Goal: Answer question/provide support

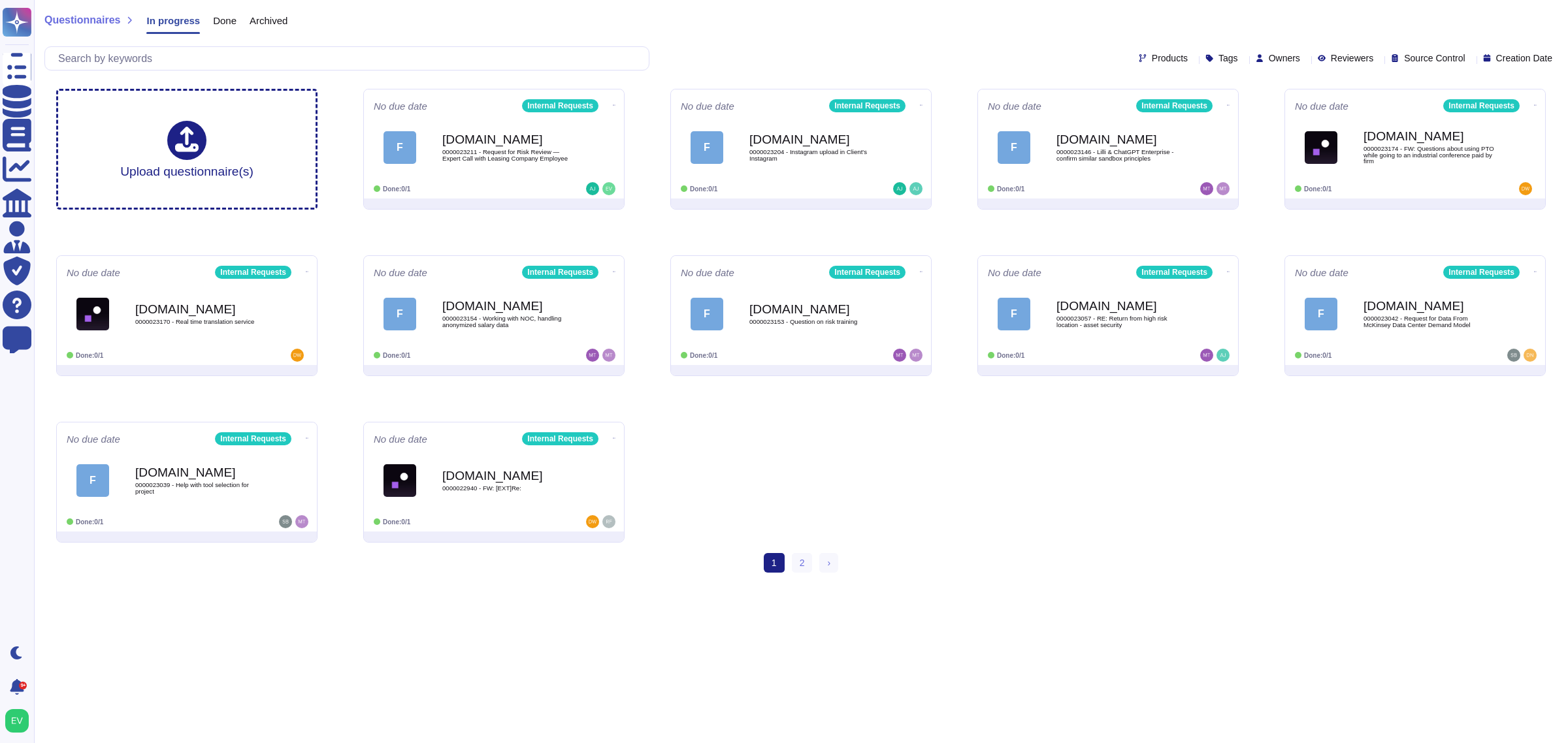
click at [95, 28] on div "Questionnaires In progress Done Archived" at bounding box center [166, 23] width 243 height 26
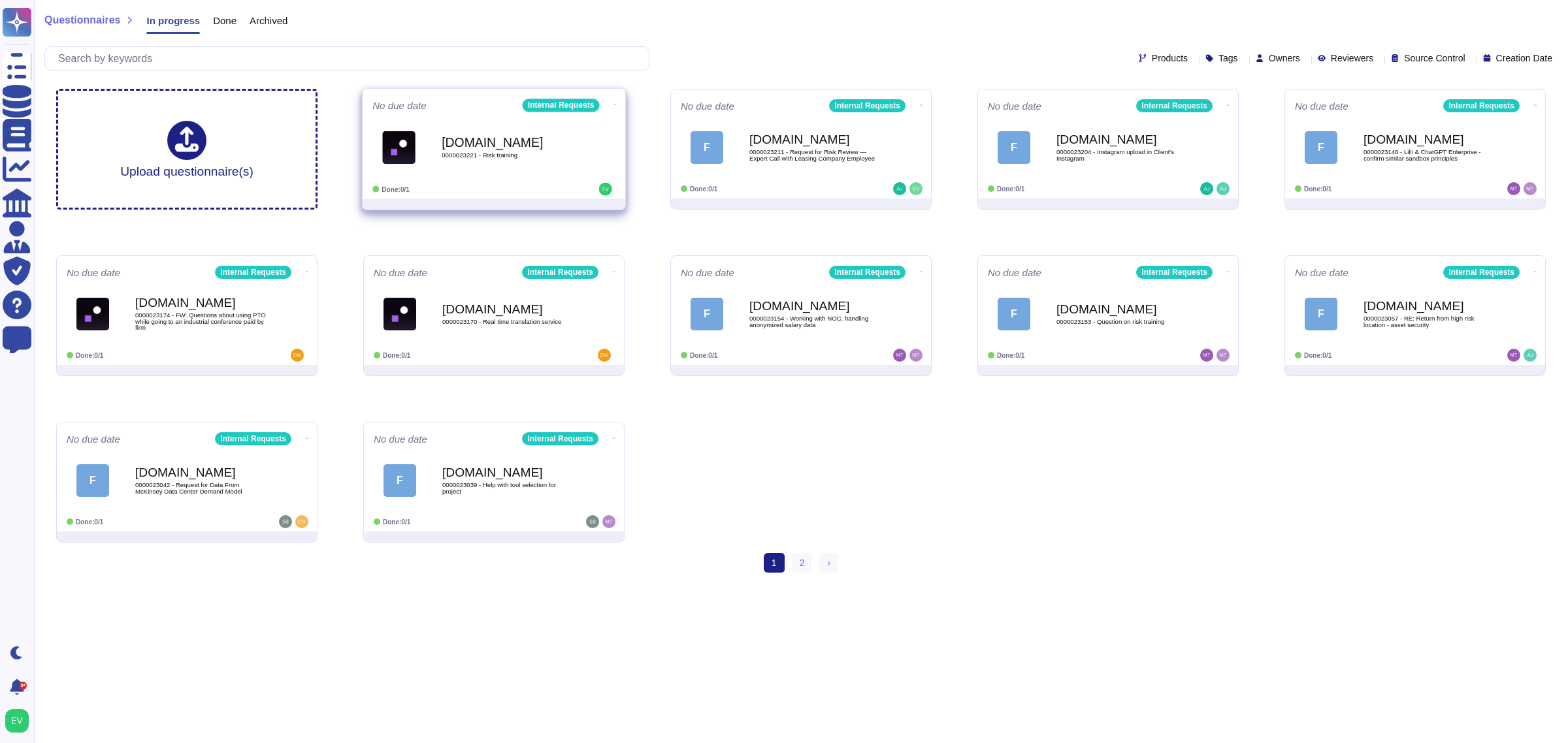
click at [461, 174] on div "[DOMAIN_NAME] 0000023221 - Risk training" at bounding box center [493, 147] width 243 height 66
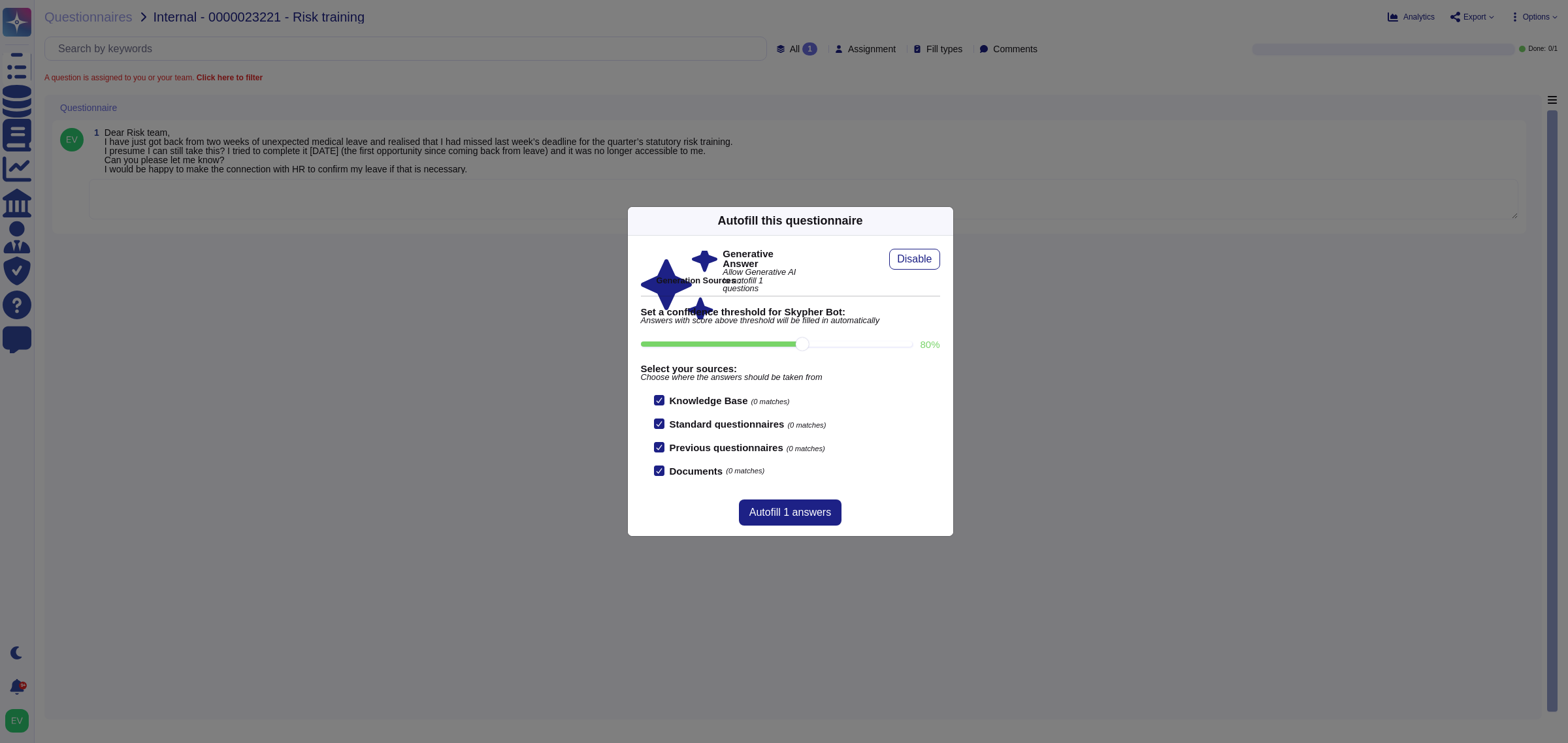
click at [945, 221] on icon at bounding box center [945, 221] width 0 height 0
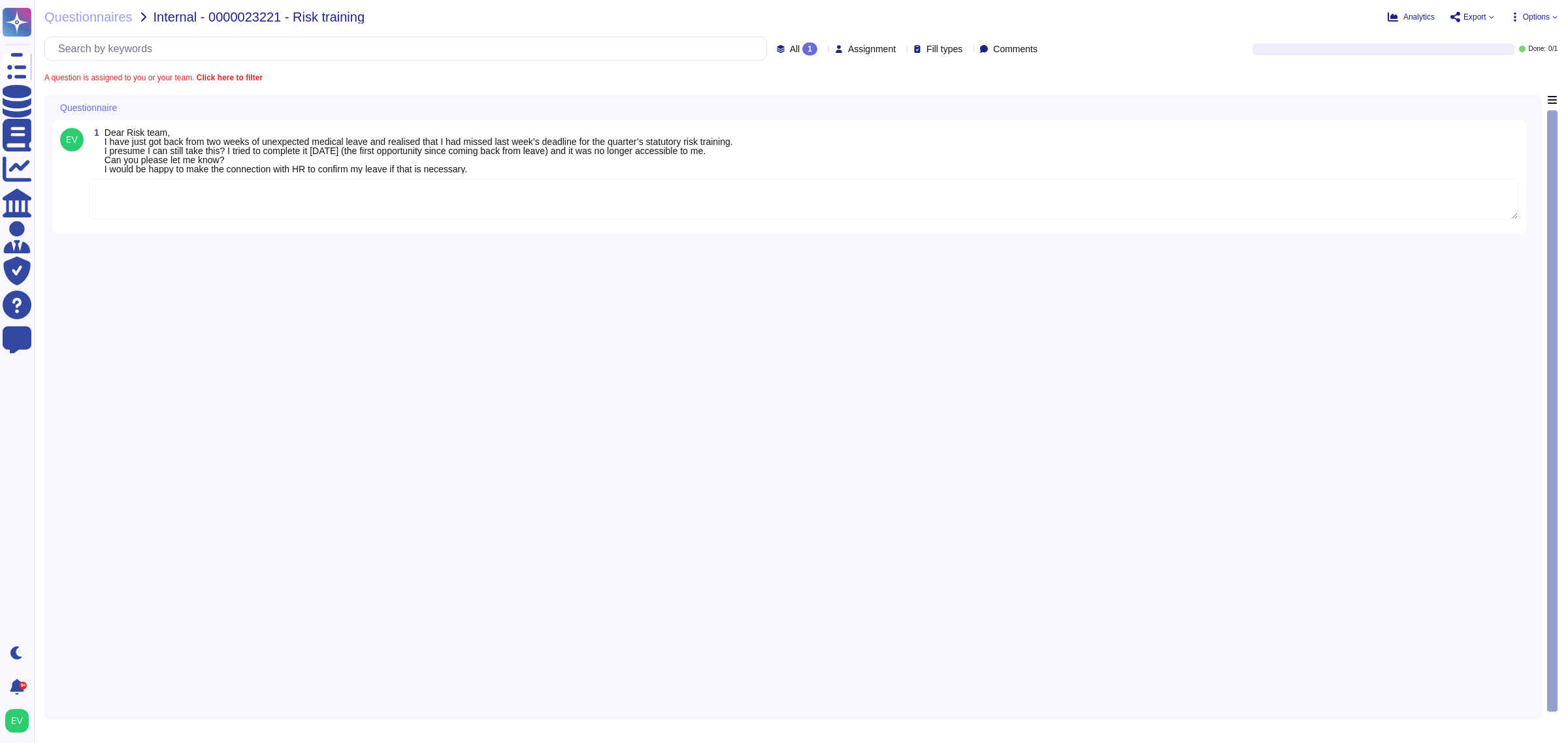
drag, startPoint x: 207, startPoint y: 221, endPoint x: 191, endPoint y: 198, distance: 28.0
click at [207, 221] on div "1 Dear Risk team, I have just got back from two weeks of unexpected medical lea…" at bounding box center [789, 177] width 1458 height 98
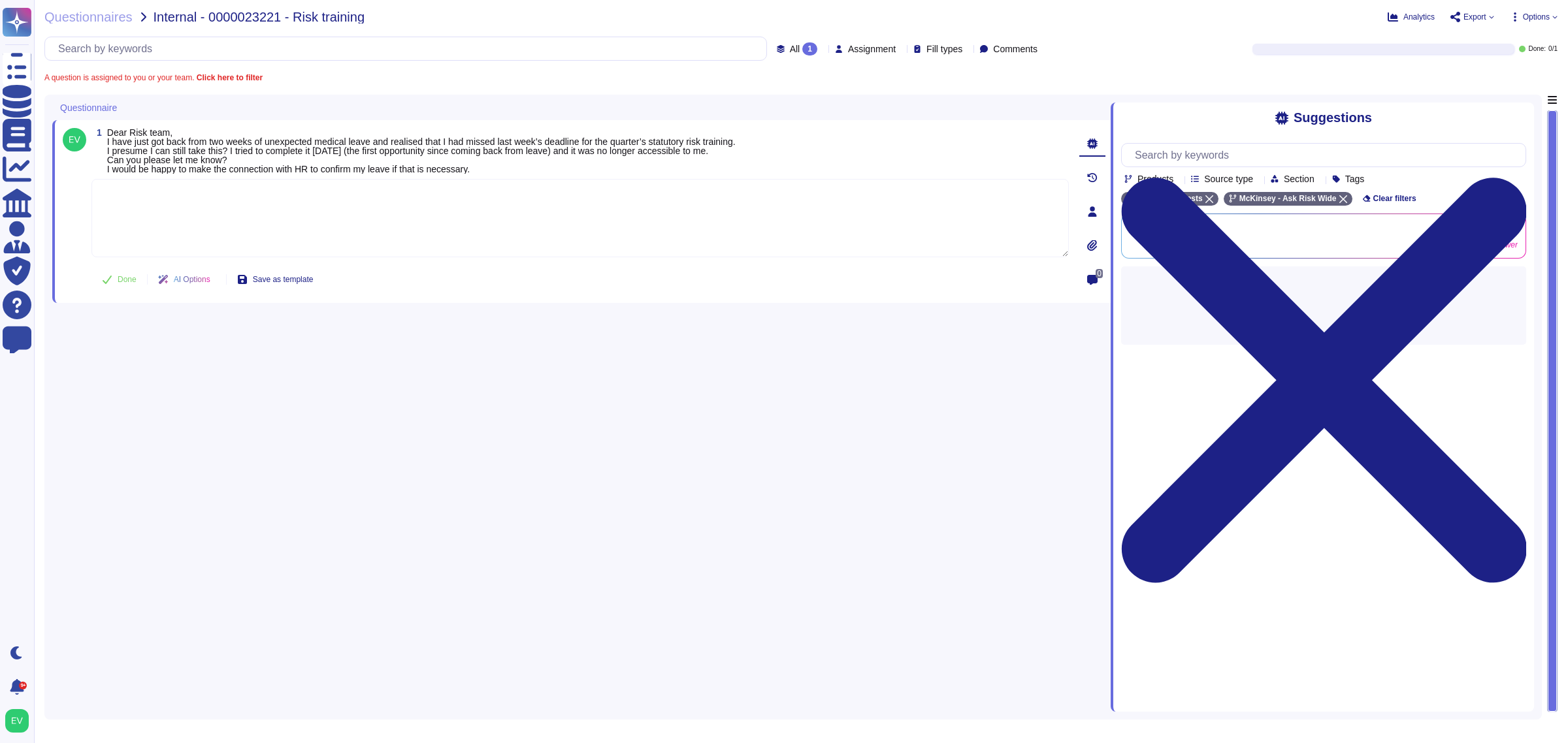
paste textarea "To advise on your question, we are connecting you with @Professional Standards …"
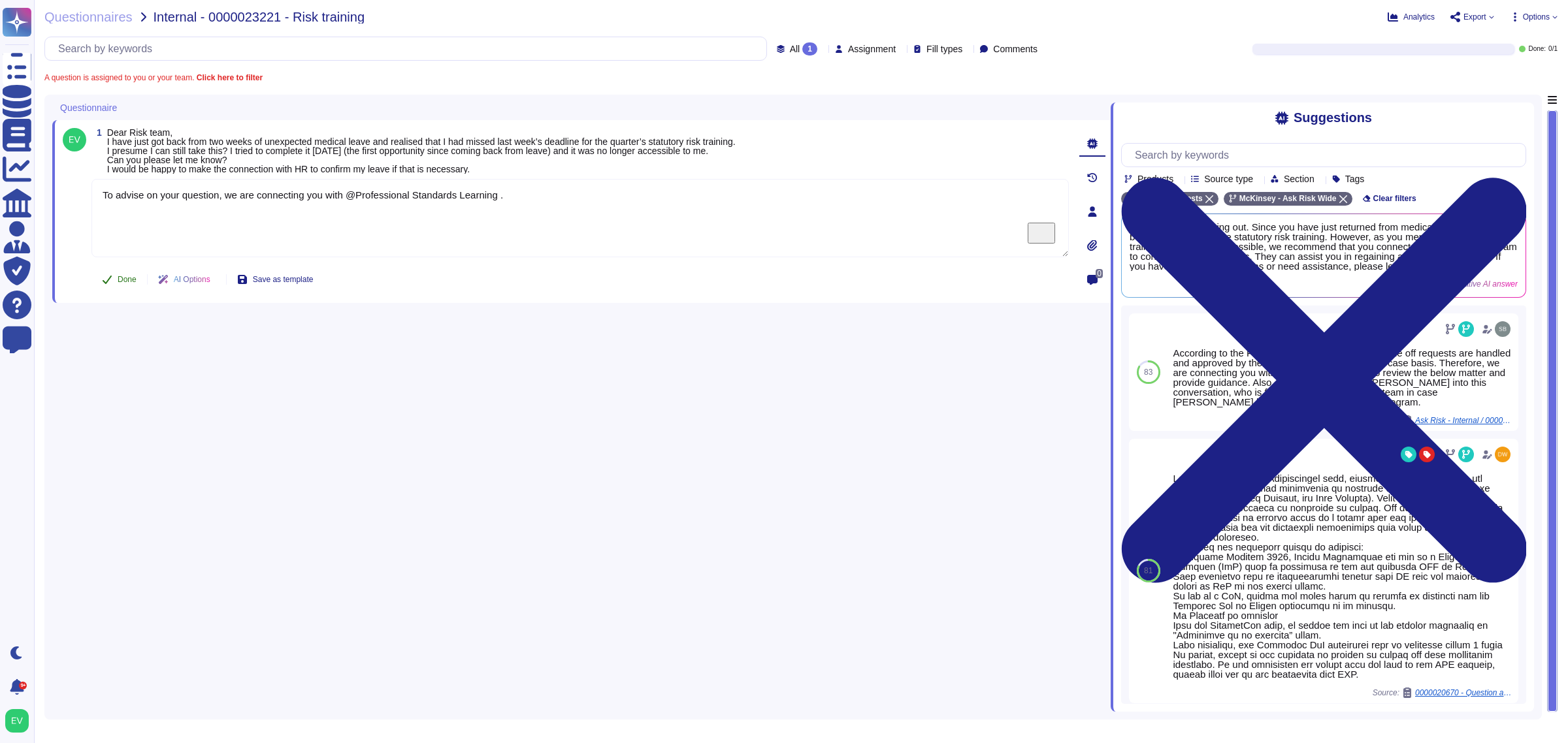
type textarea "To advise on your question, we are connecting you with @Professional Standards …"
click at [121, 277] on span "Done" at bounding box center [127, 279] width 19 height 8
click at [100, 24] on div "Questionnaires Internal - 0000023221 - Risk training Analytics Export Options A…" at bounding box center [802, 371] width 1534 height 743
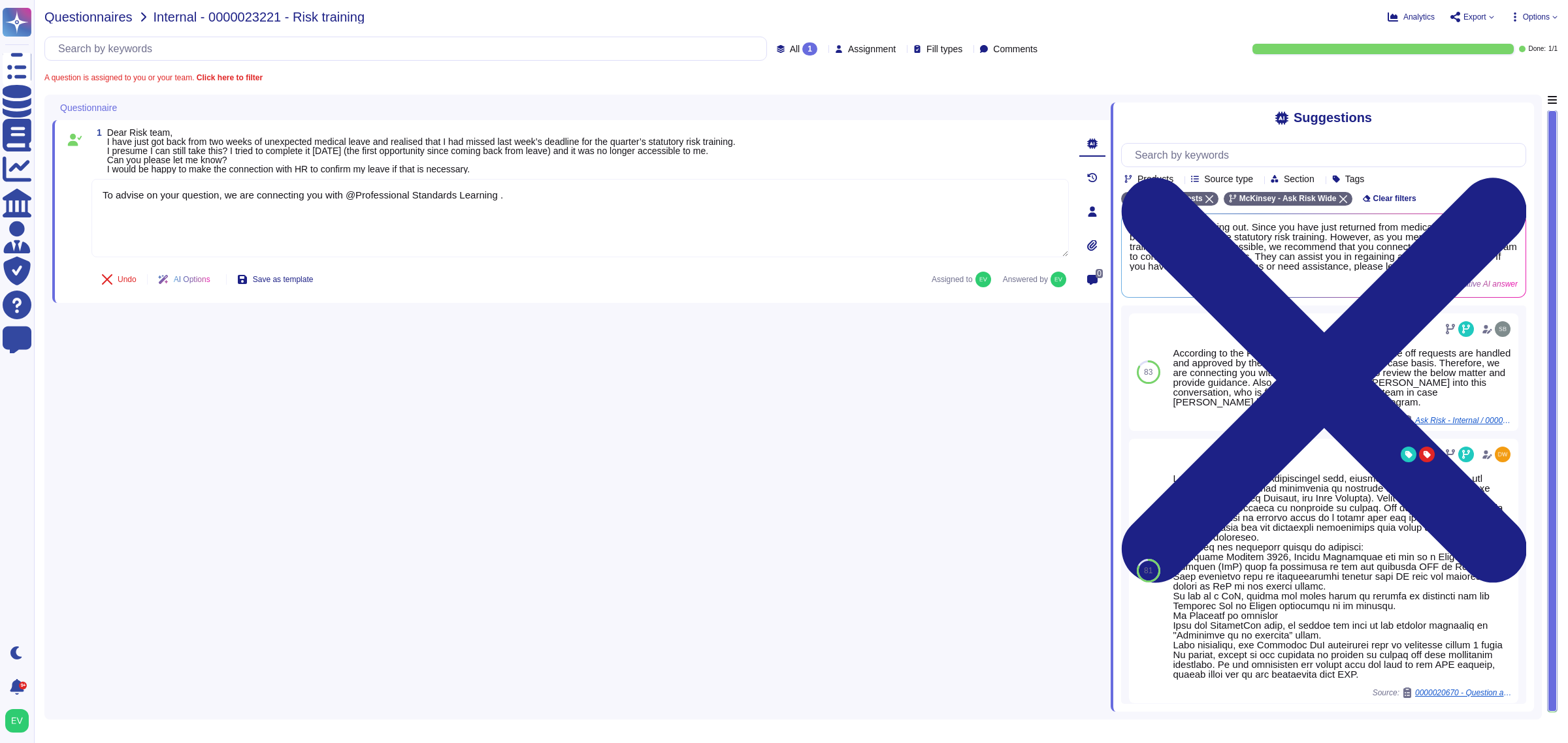
click at [70, 14] on span "Questionnaires" at bounding box center [88, 16] width 88 height 13
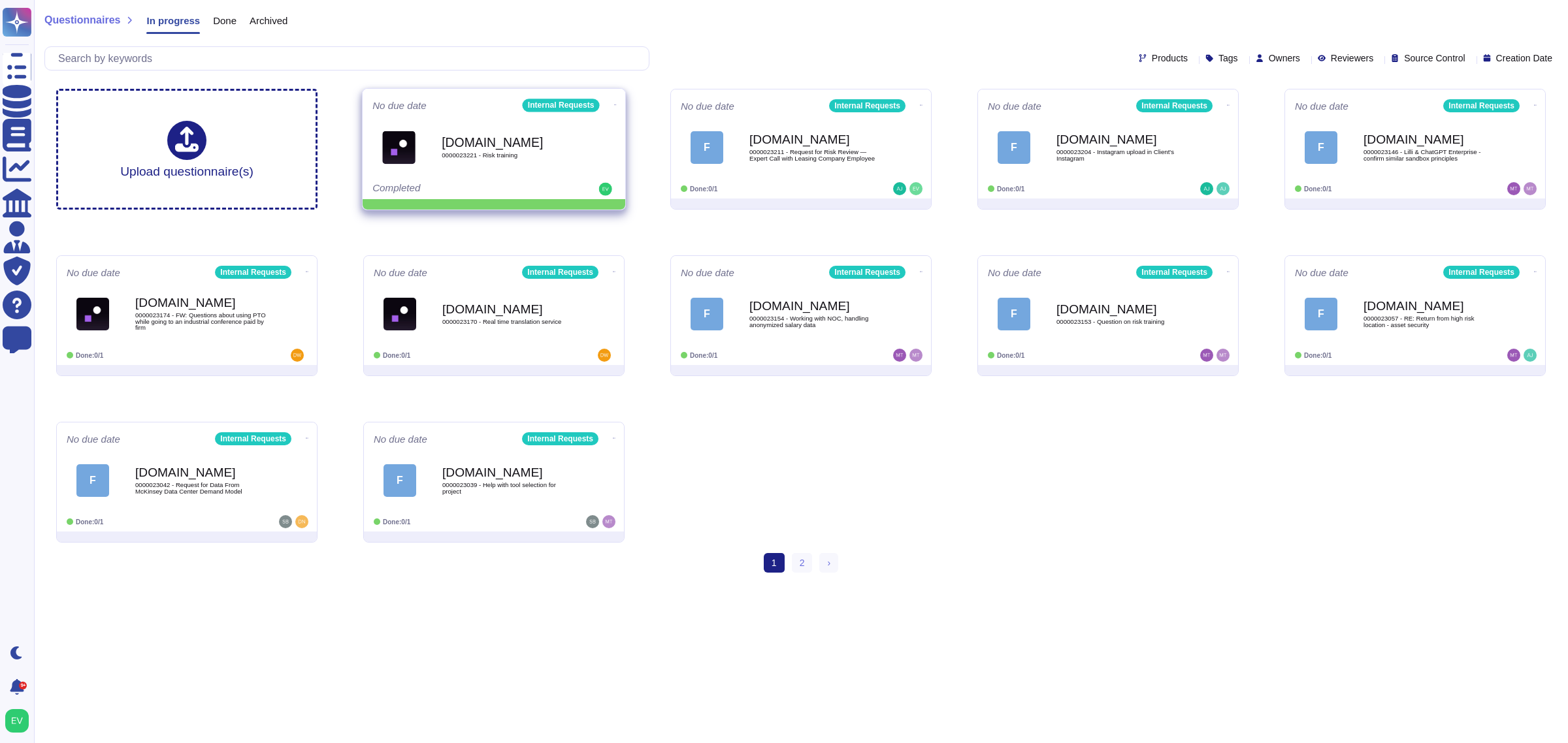
click at [614, 105] on icon at bounding box center [615, 105] width 3 height 1
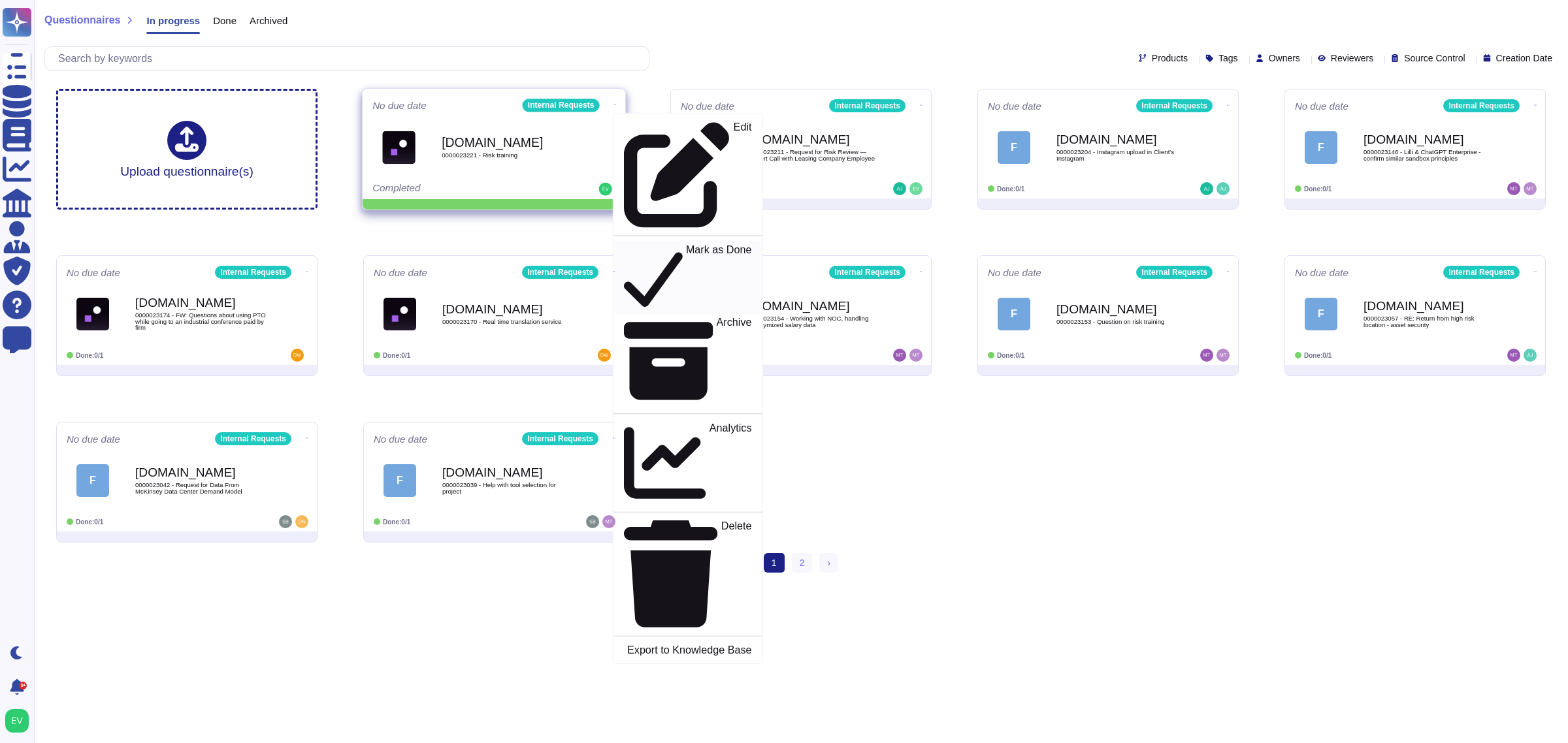
click at [686, 245] on p "Mark as Done" at bounding box center [719, 278] width 66 height 67
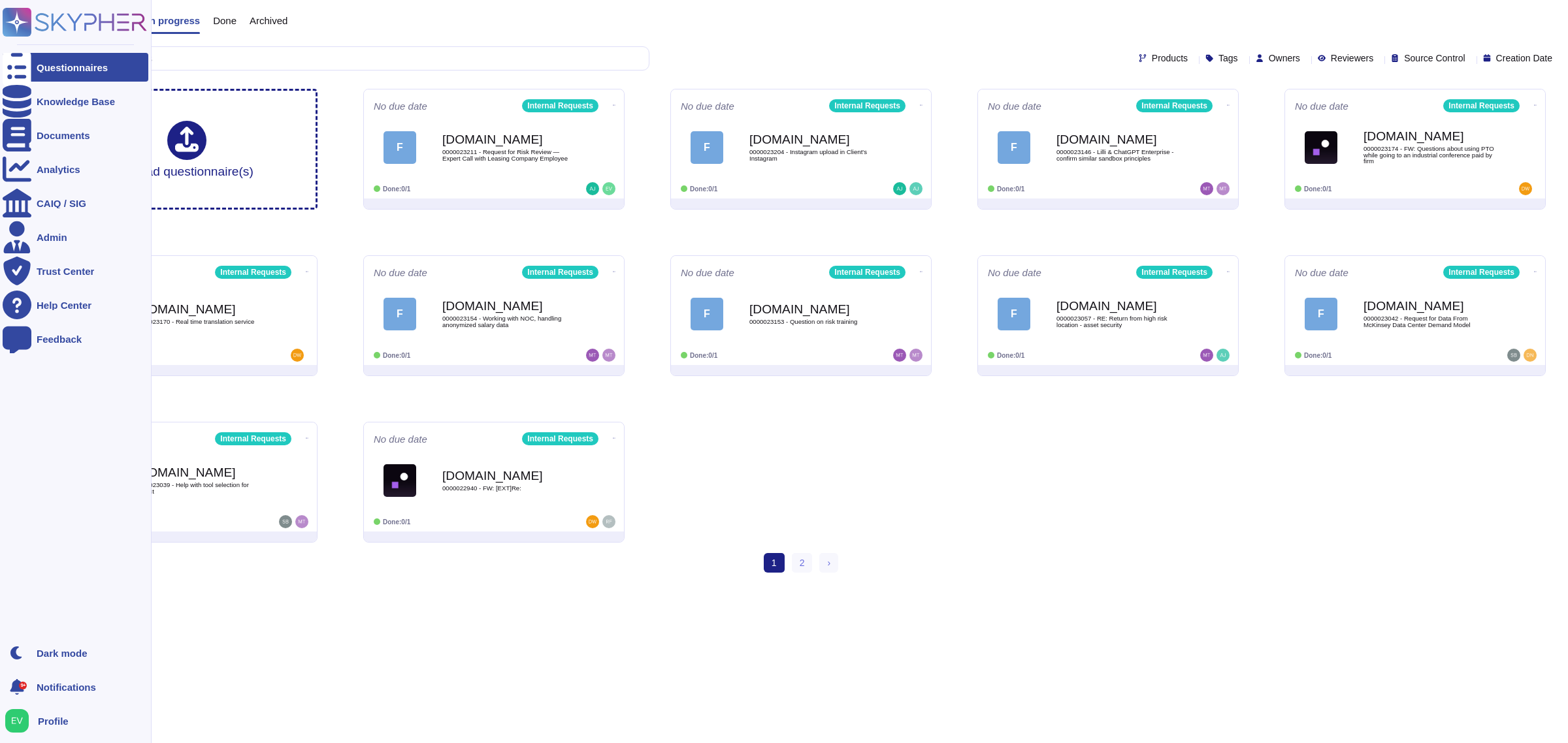
click at [17, 21] on rect at bounding box center [16, 21] width 28 height 28
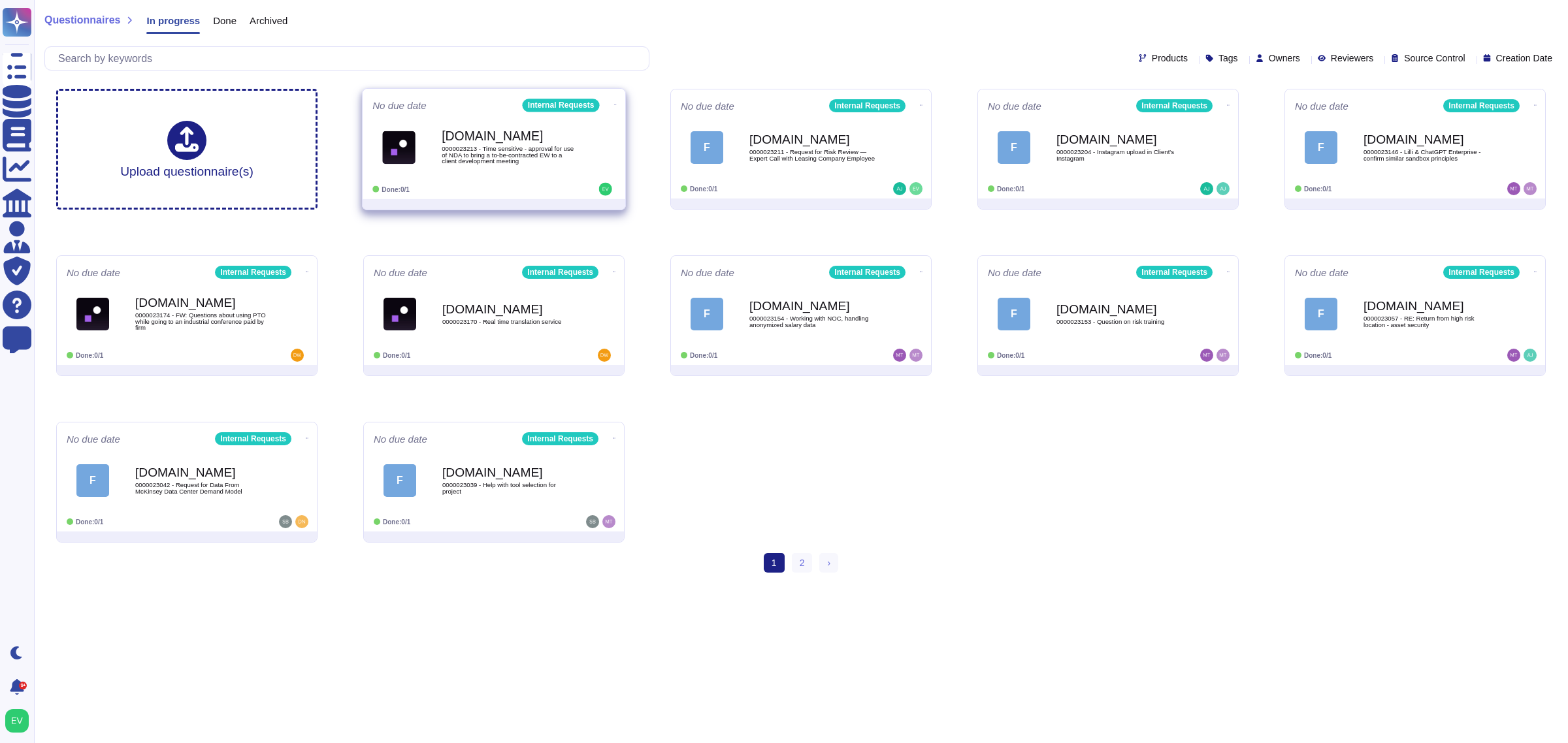
click at [475, 162] on span "0000023213 - Time sensitive - approval for use of NDA to bring a to-be-contract…" at bounding box center [508, 155] width 132 height 19
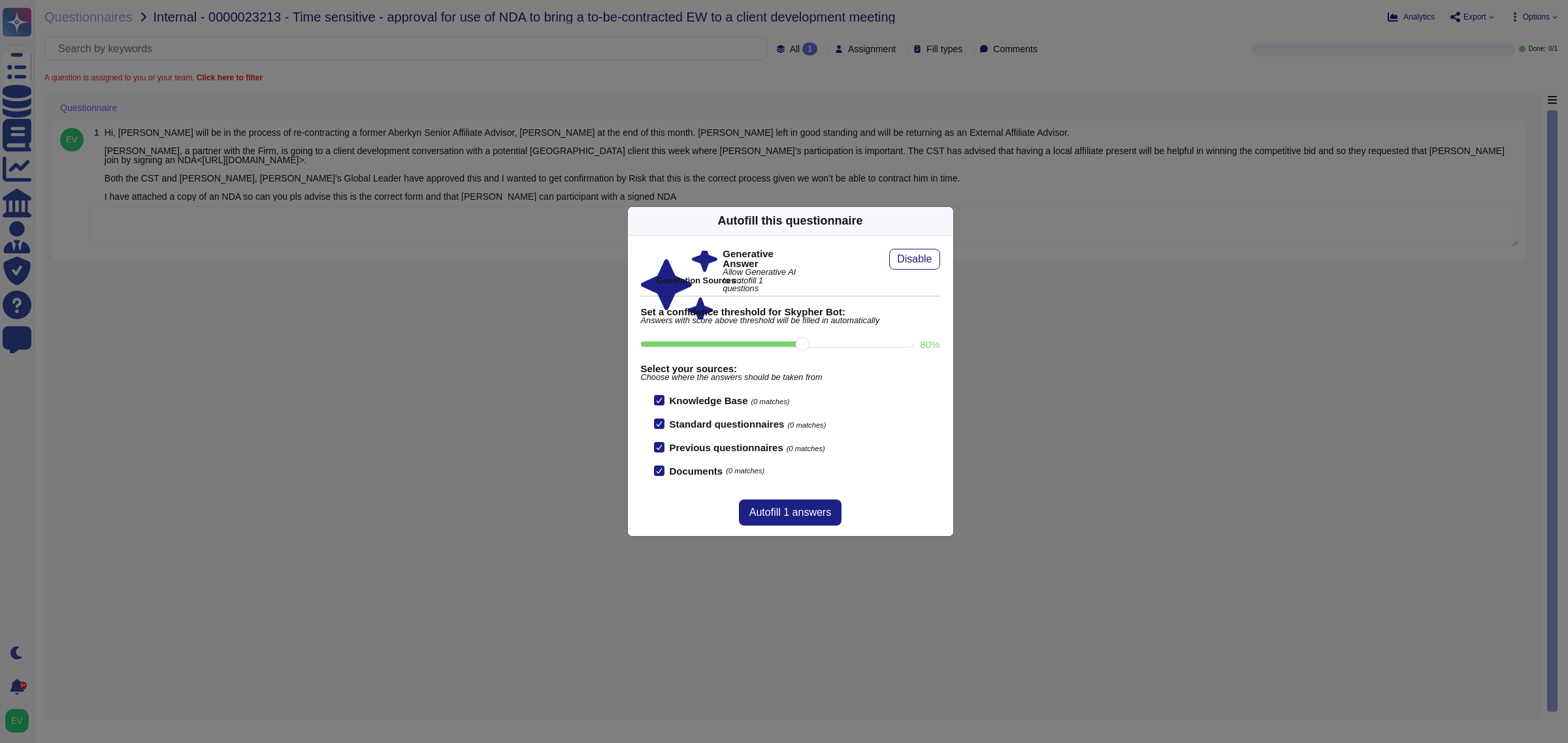
click at [945, 221] on icon at bounding box center [945, 221] width 0 height 0
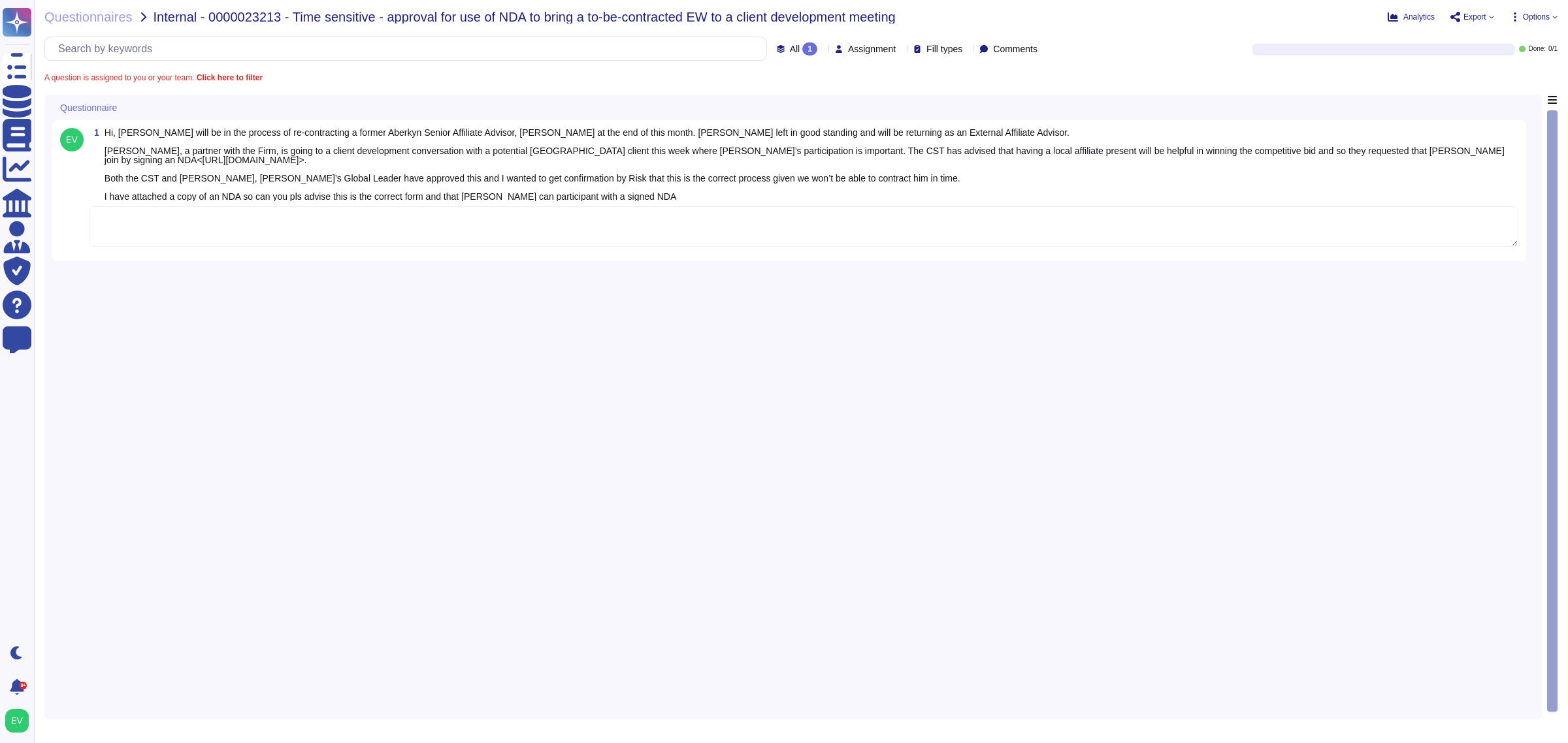
click at [194, 228] on textarea "To enrich screen reader interactions, please activate Accessibility in Grammarl…" at bounding box center [803, 226] width 1430 height 40
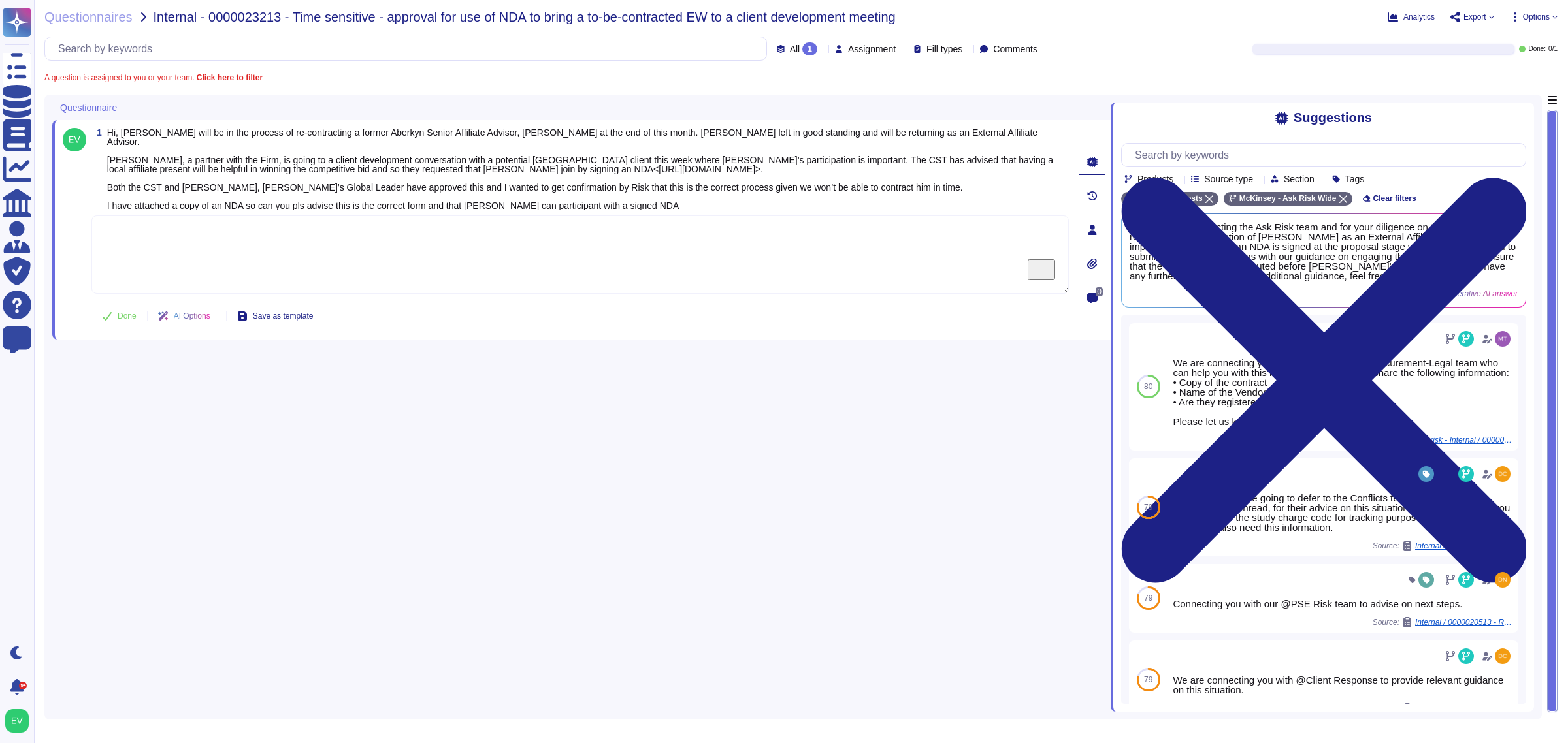
click at [353, 266] on textarea "To enrich screen reader interactions, please activate Accessibility in Grammarl…" at bounding box center [580, 254] width 978 height 78
paste textarea "Loremip dolo sitametcon adip eli sedd eiu temporin ut laboree dolo magnaaliqu e…"
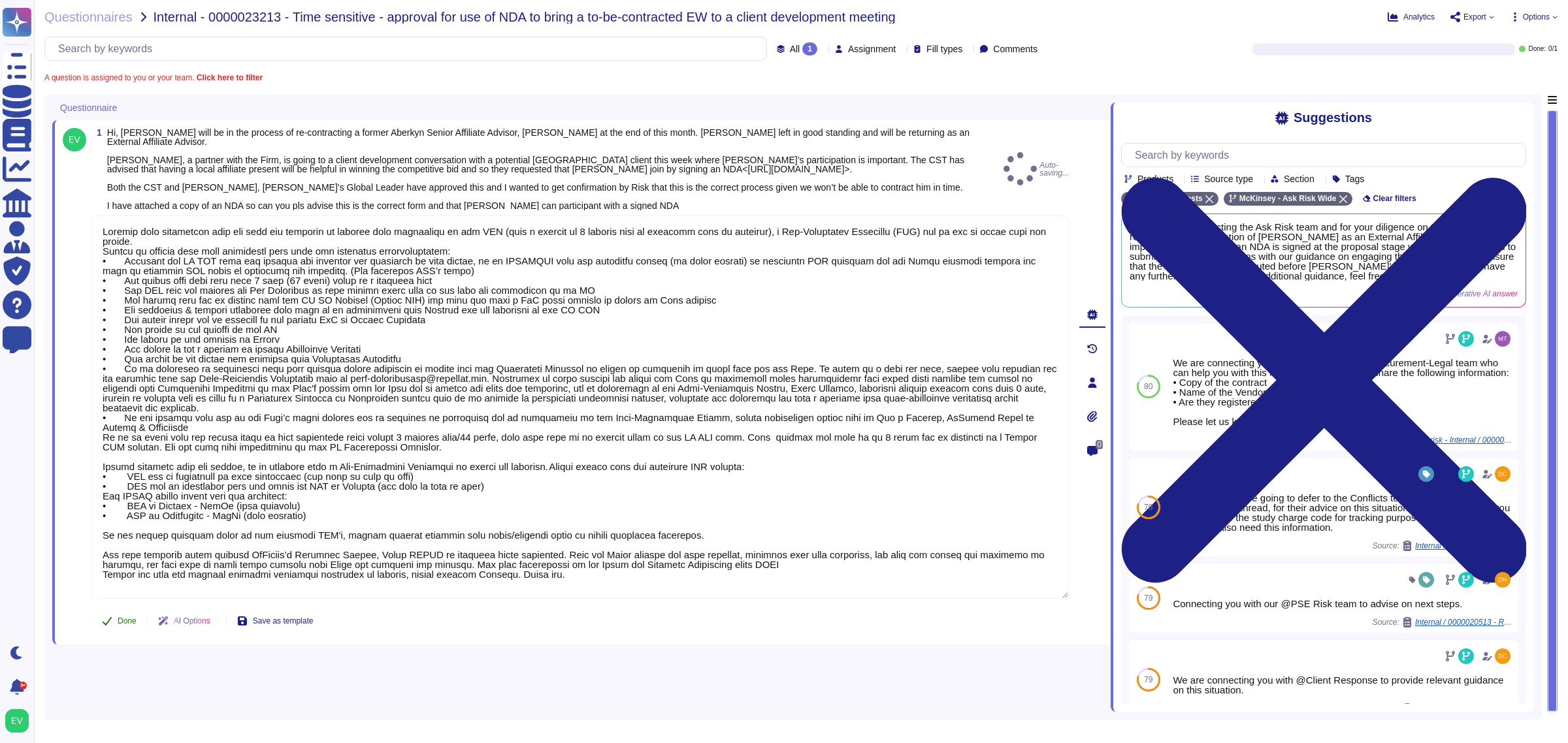
type textarea "Loremip dolo sitametcon adip eli sedd eiu temporin ut laboree dolo magnaaliqu e…"
click at [116, 618] on button "Done" at bounding box center [119, 621] width 56 height 26
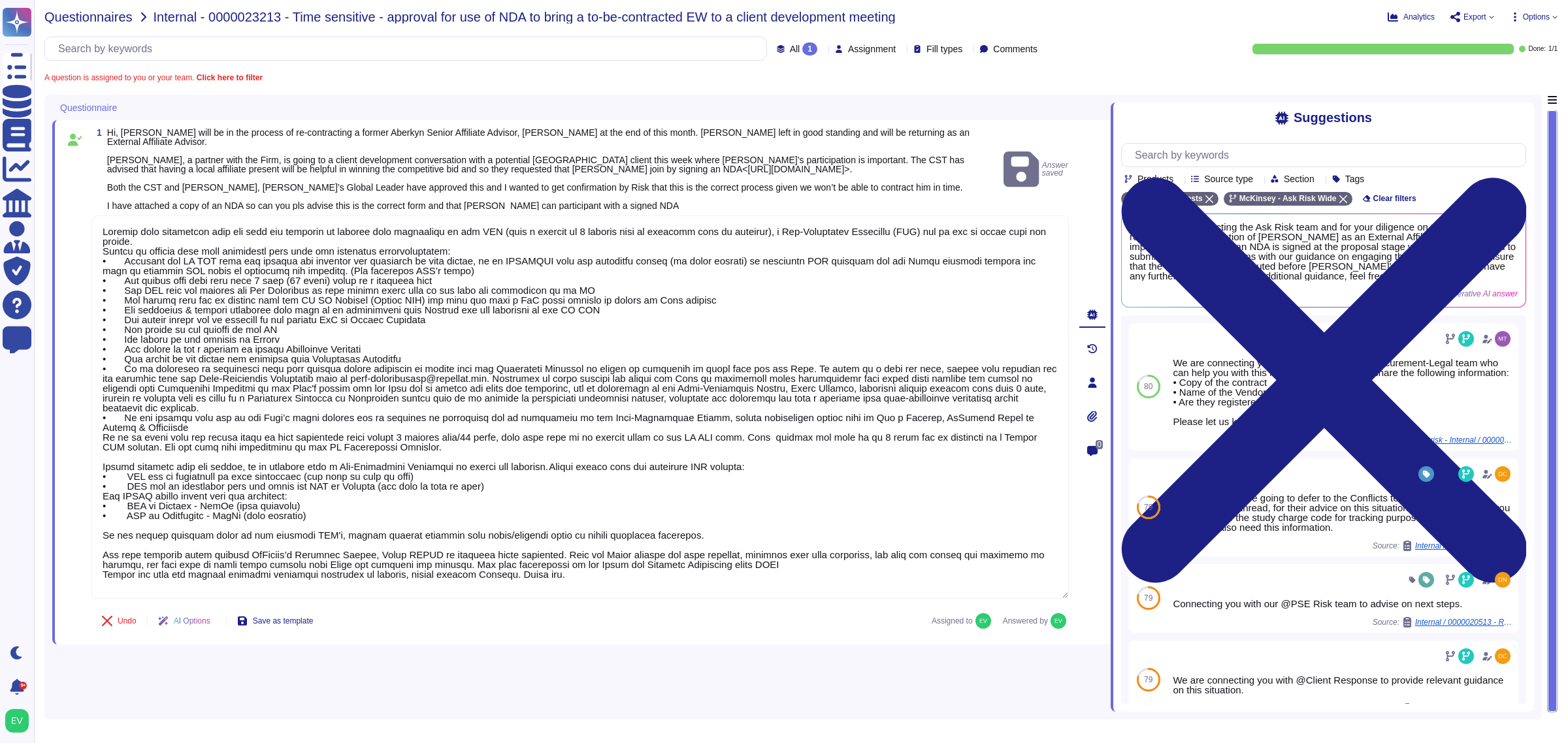
click at [66, 16] on span "Questionnaires" at bounding box center [88, 16] width 88 height 13
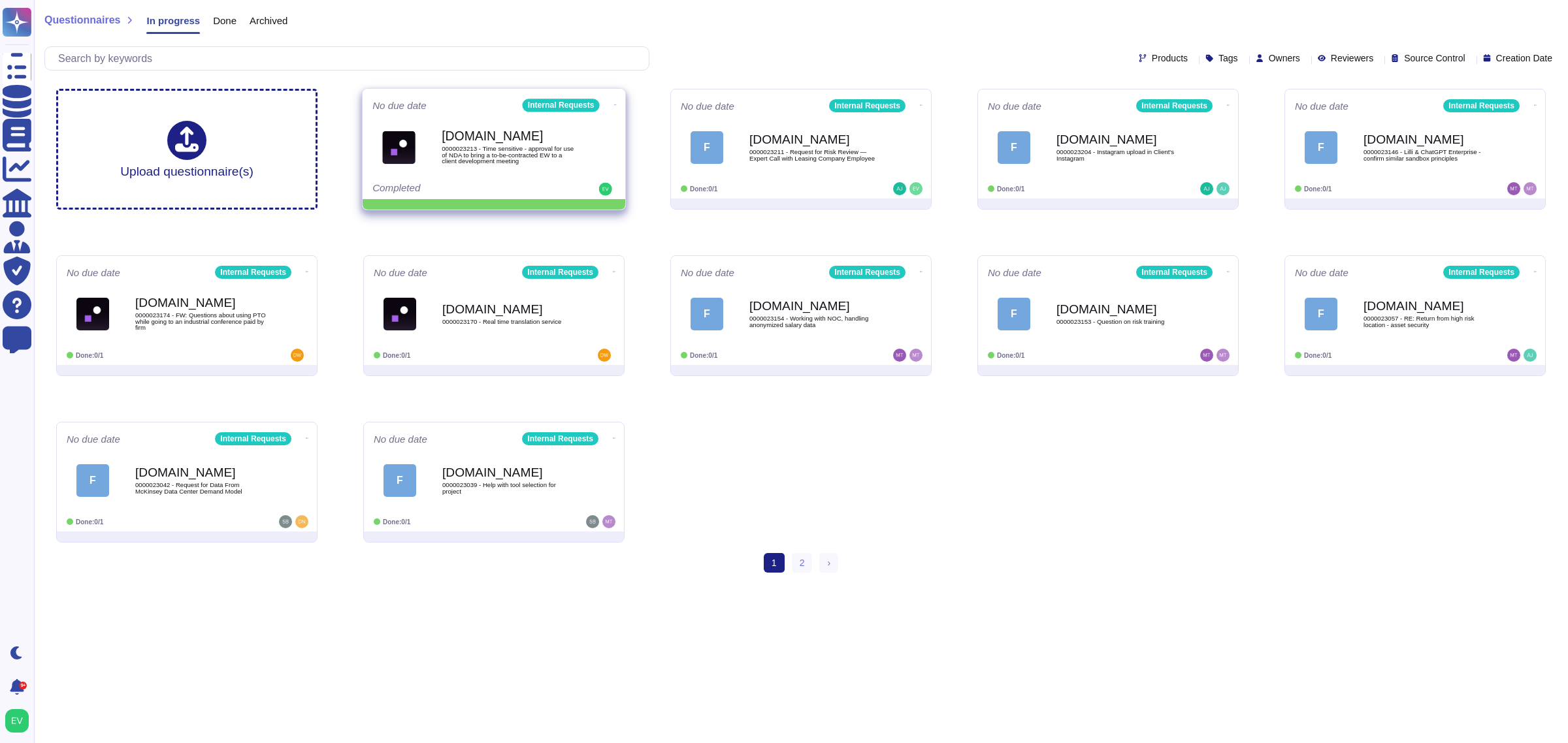
click at [614, 103] on icon at bounding box center [615, 105] width 3 height 3
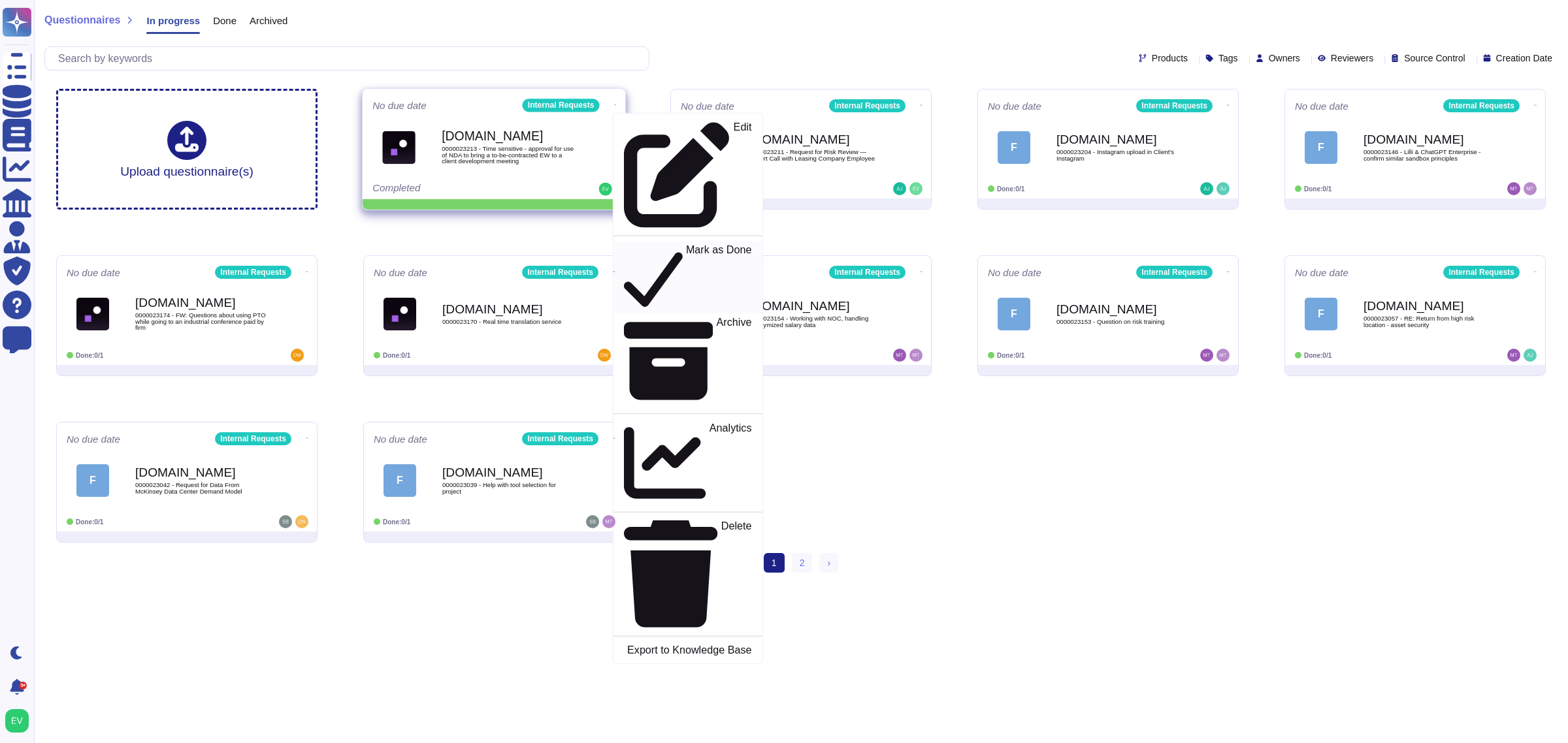
click at [686, 245] on p "Mark as Done" at bounding box center [719, 278] width 66 height 67
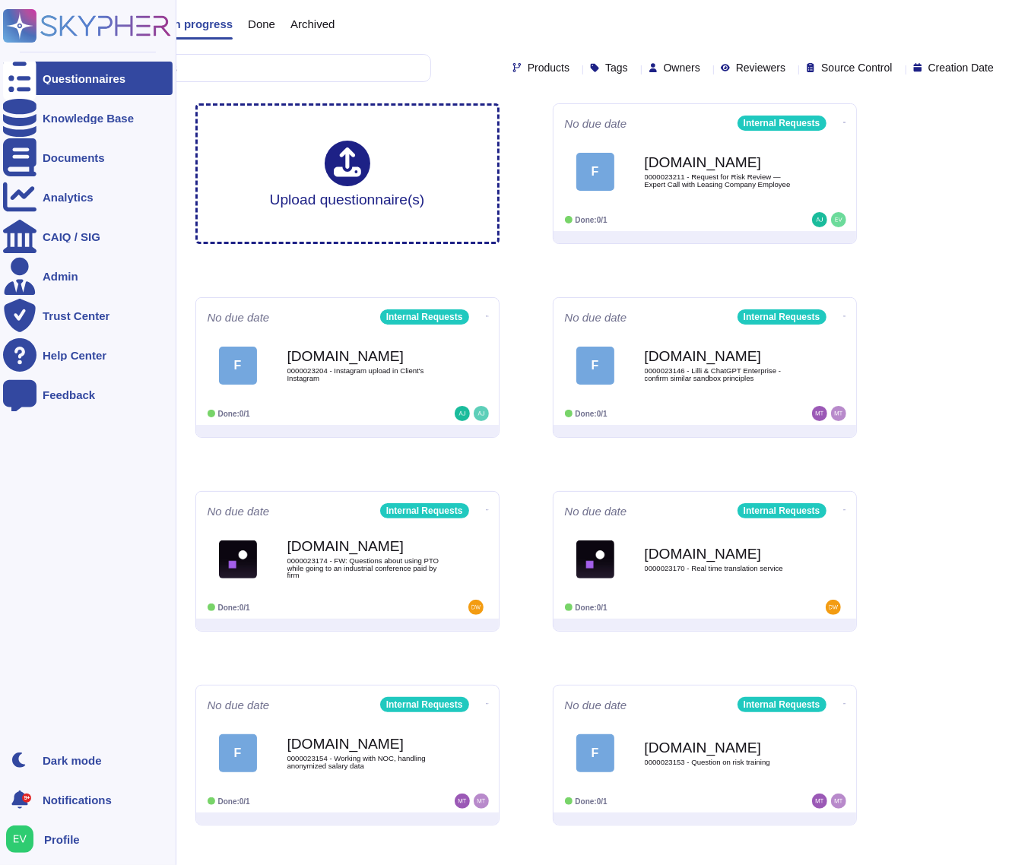
click at [24, 16] on rect at bounding box center [19, 25] width 33 height 33
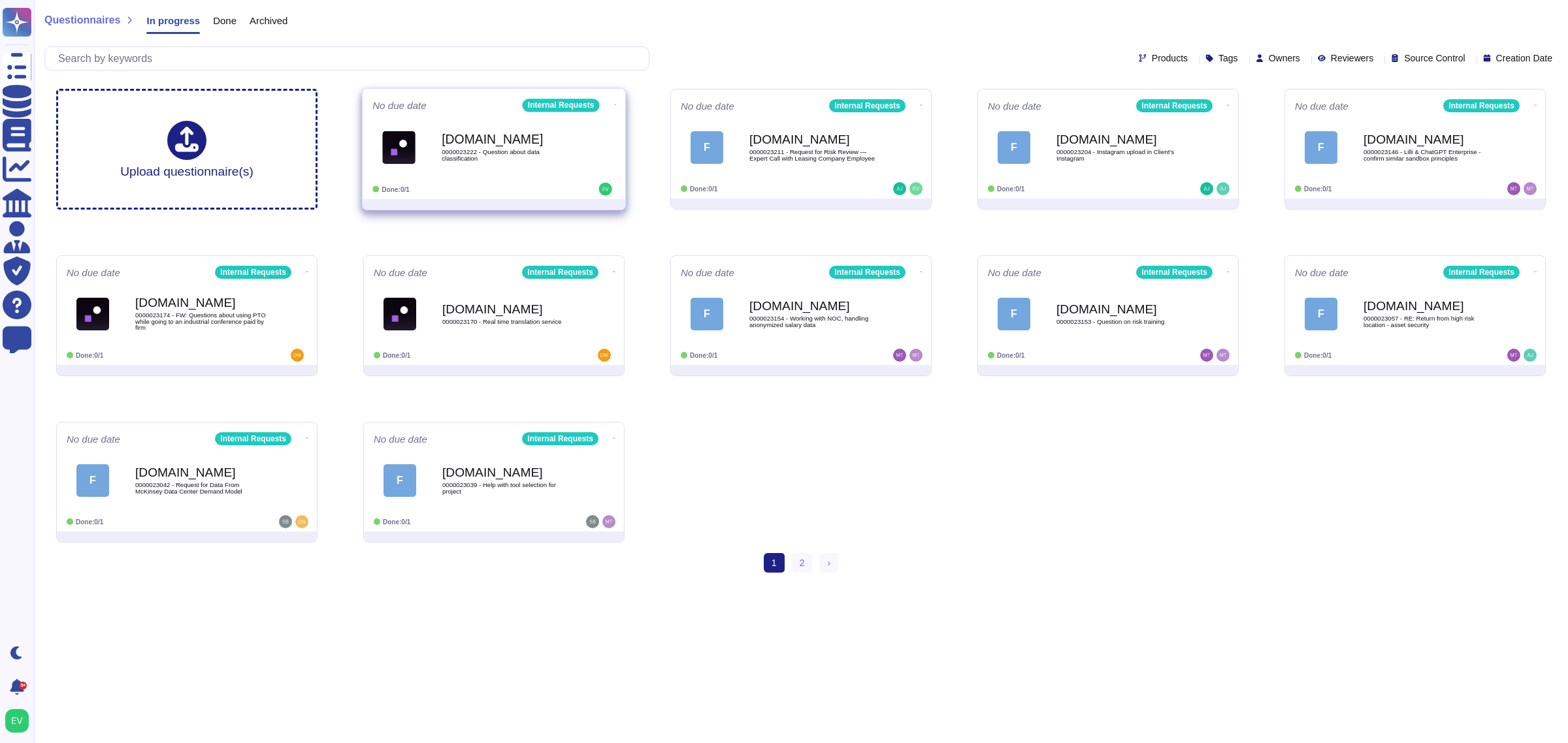
click at [502, 162] on div "[DOMAIN_NAME] 0000023222 - Question about data classification" at bounding box center [508, 148] width 132 height 53
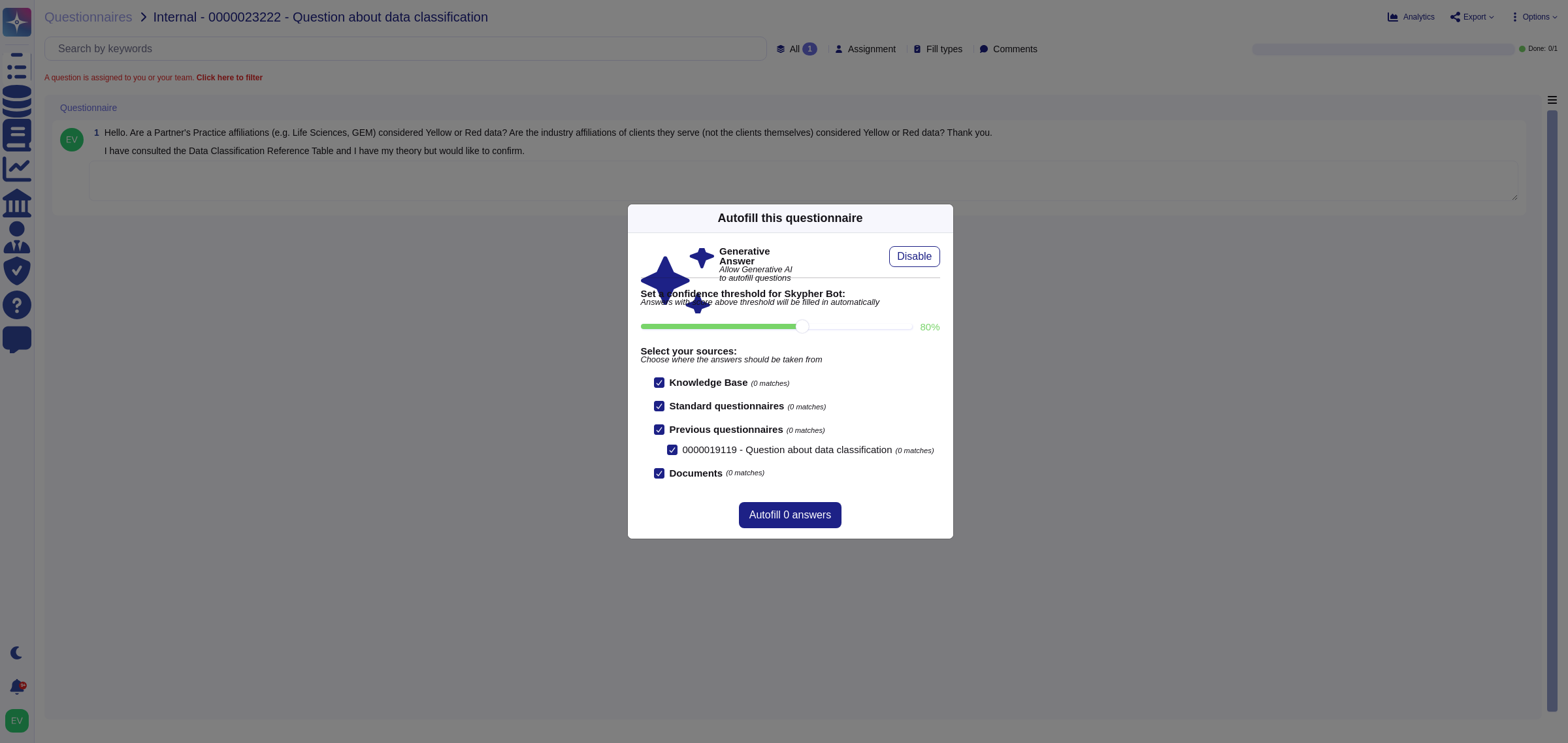
click at [945, 218] on icon at bounding box center [945, 218] width 0 height 0
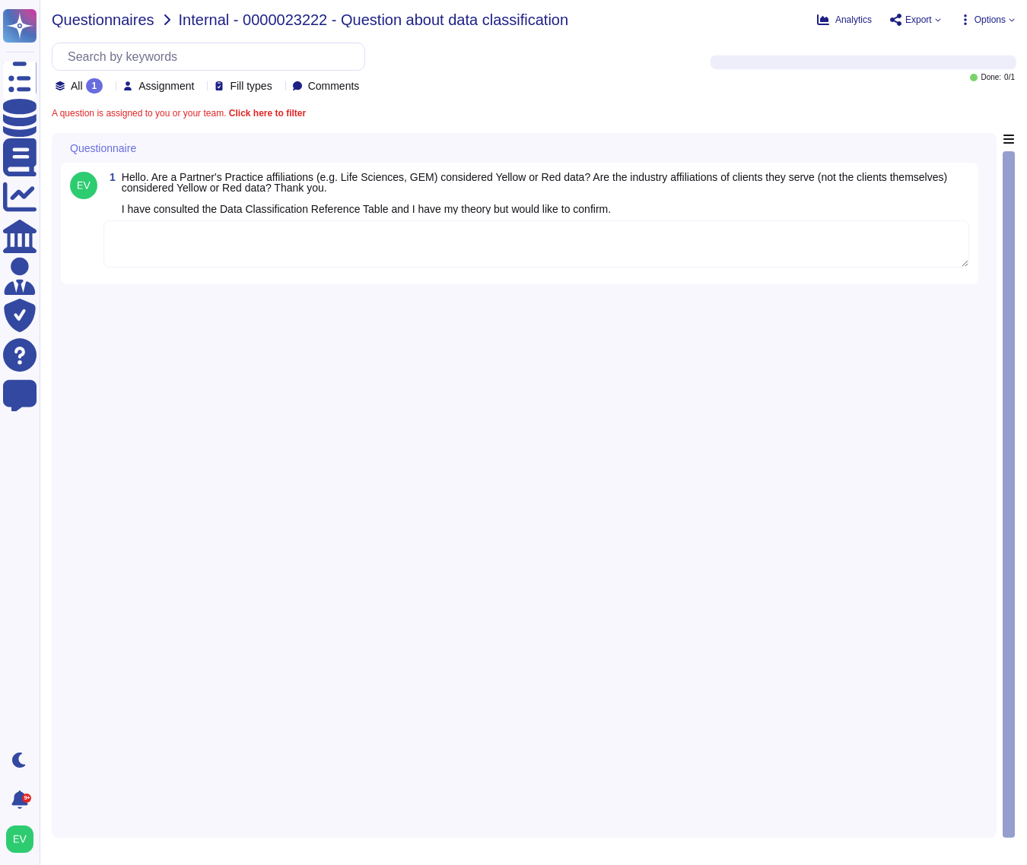
click at [76, 24] on span "Questionnaires" at bounding box center [103, 19] width 103 height 15
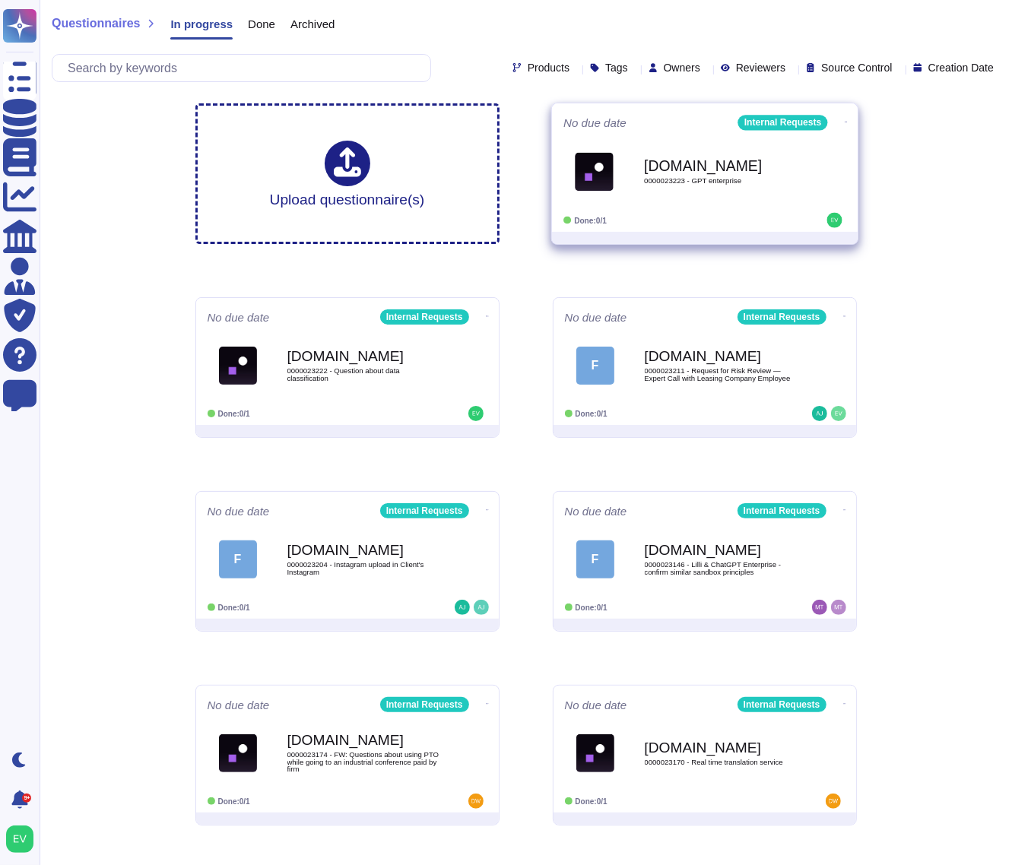
click at [739, 223] on div "Done: 0/1" at bounding box center [658, 220] width 189 height 15
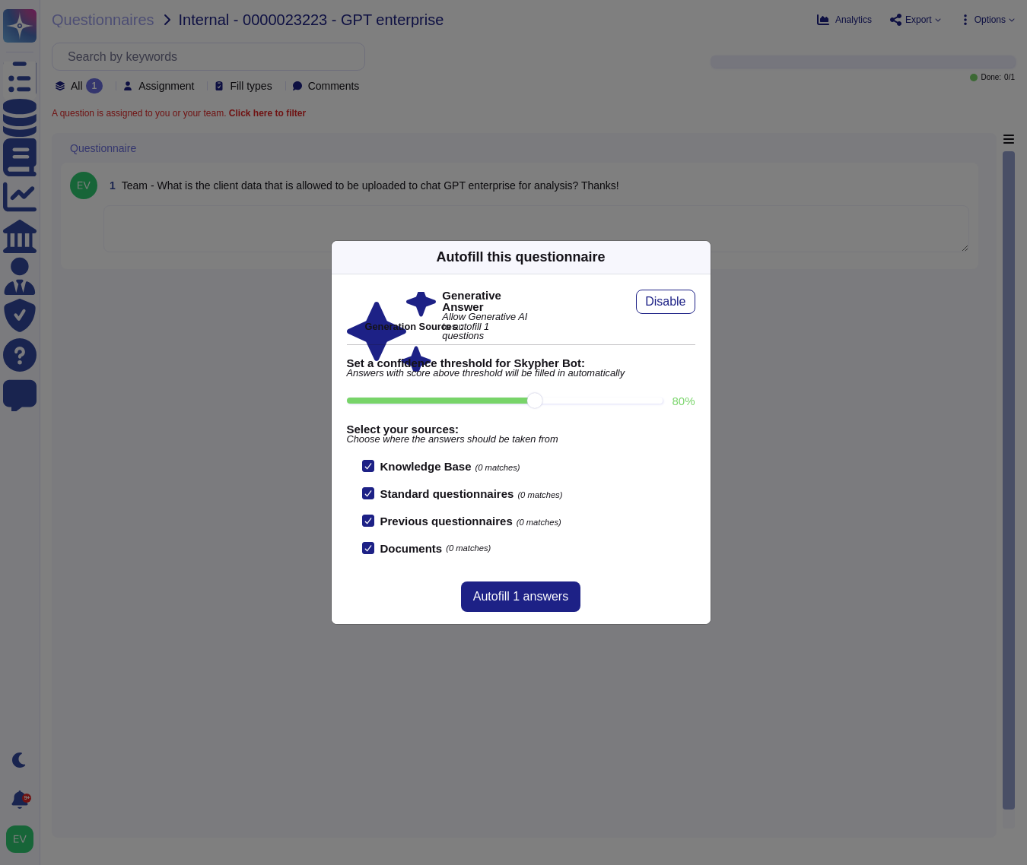
click at [701, 257] on icon at bounding box center [701, 257] width 0 height 0
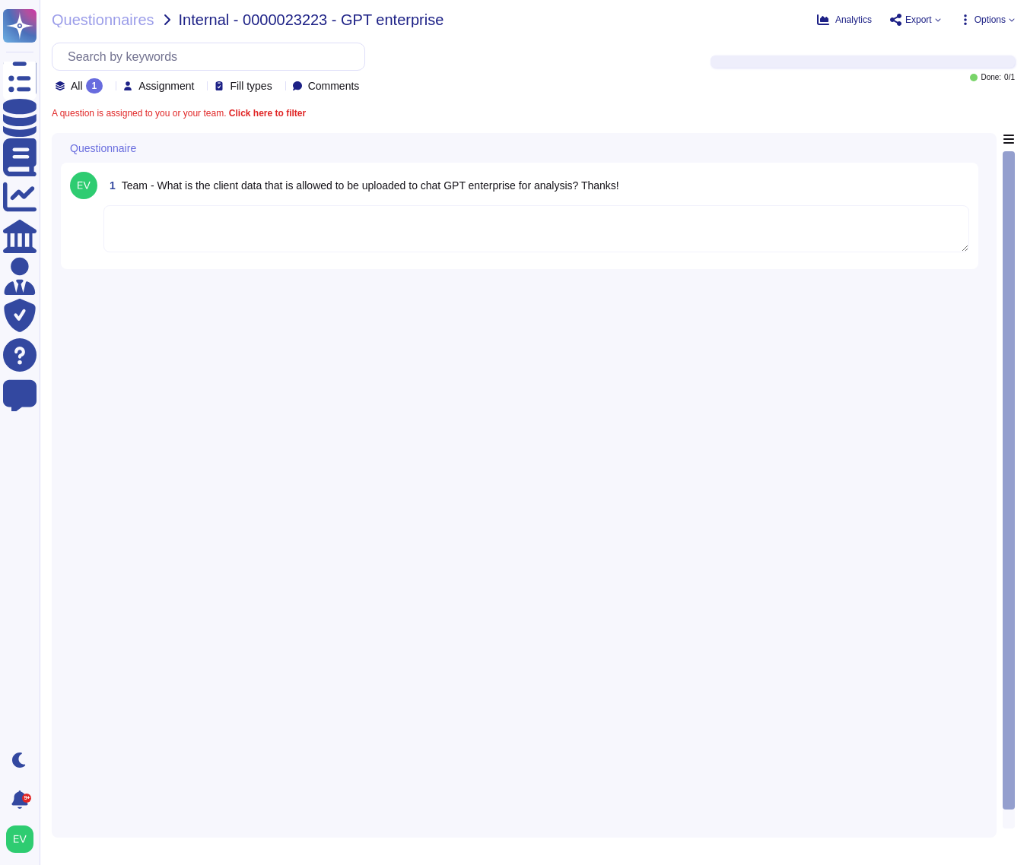
click at [157, 233] on textarea "To enrich screen reader interactions, please activate Accessibility in Grammarl…" at bounding box center [535, 228] width 865 height 47
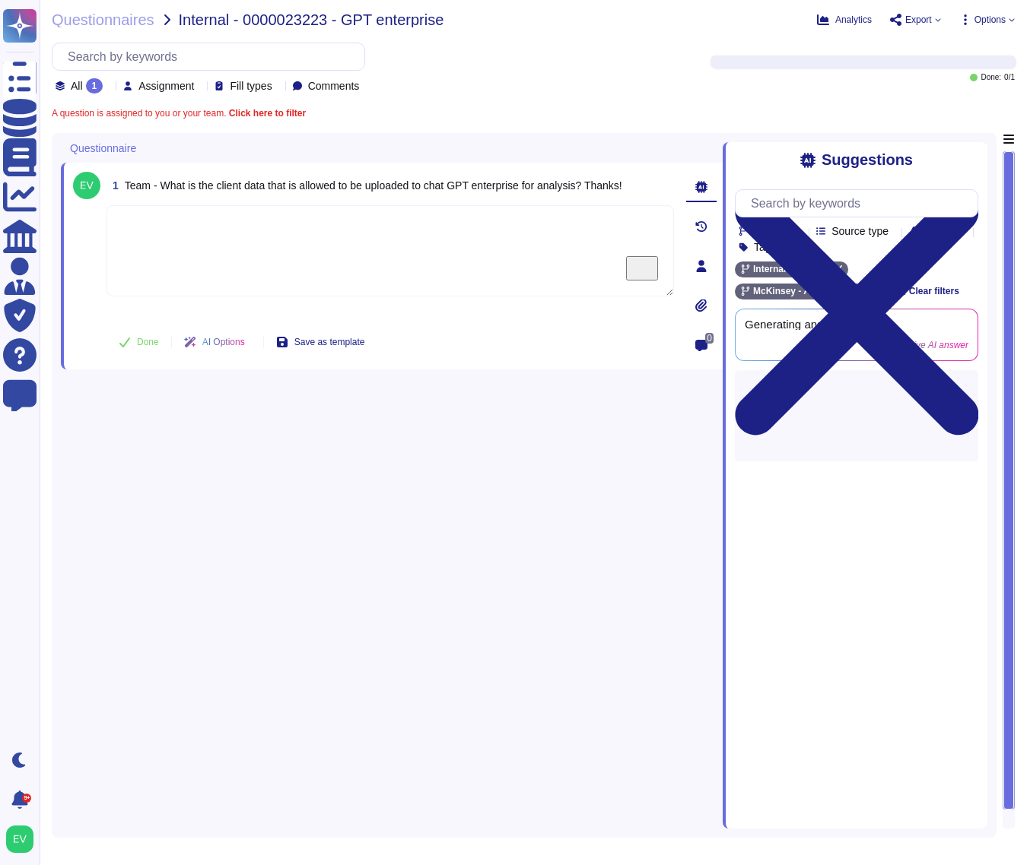
paste textarea "Thank you for contacting the Ask Risk team. For your review, we are sharing the…"
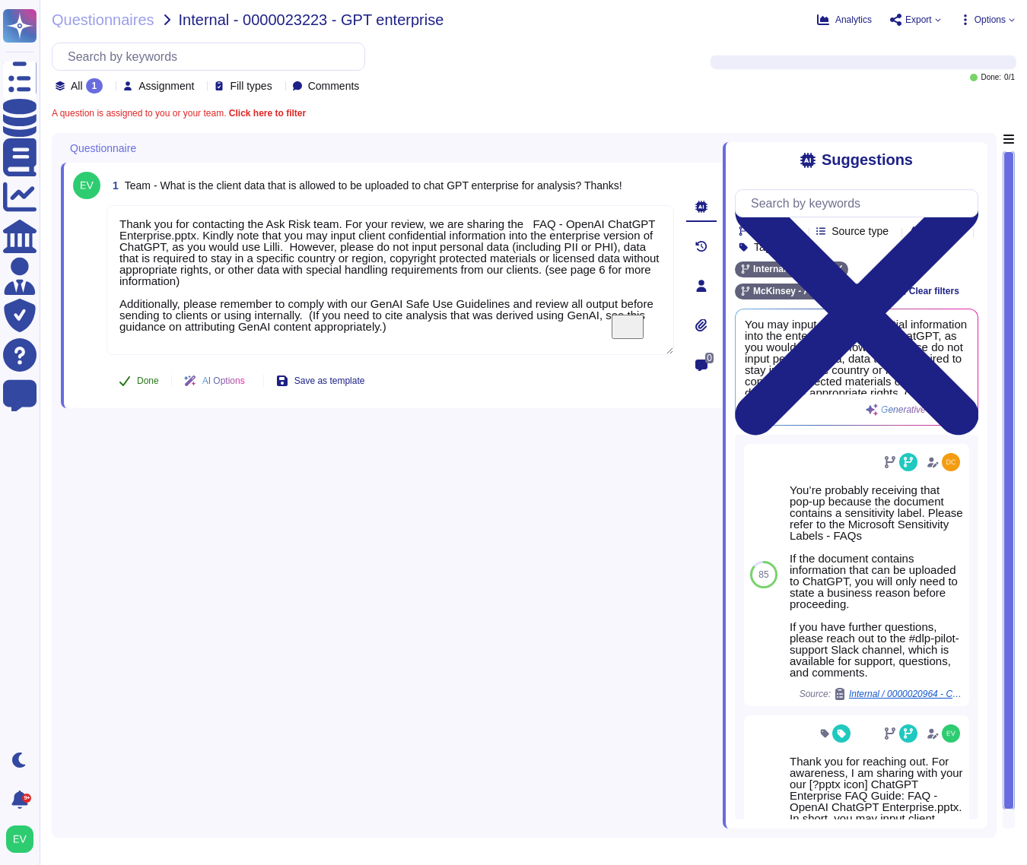
type textarea "Thank you for contacting the Ask Risk team. For your review, we are sharing the…"
click at [129, 383] on icon at bounding box center [125, 381] width 12 height 12
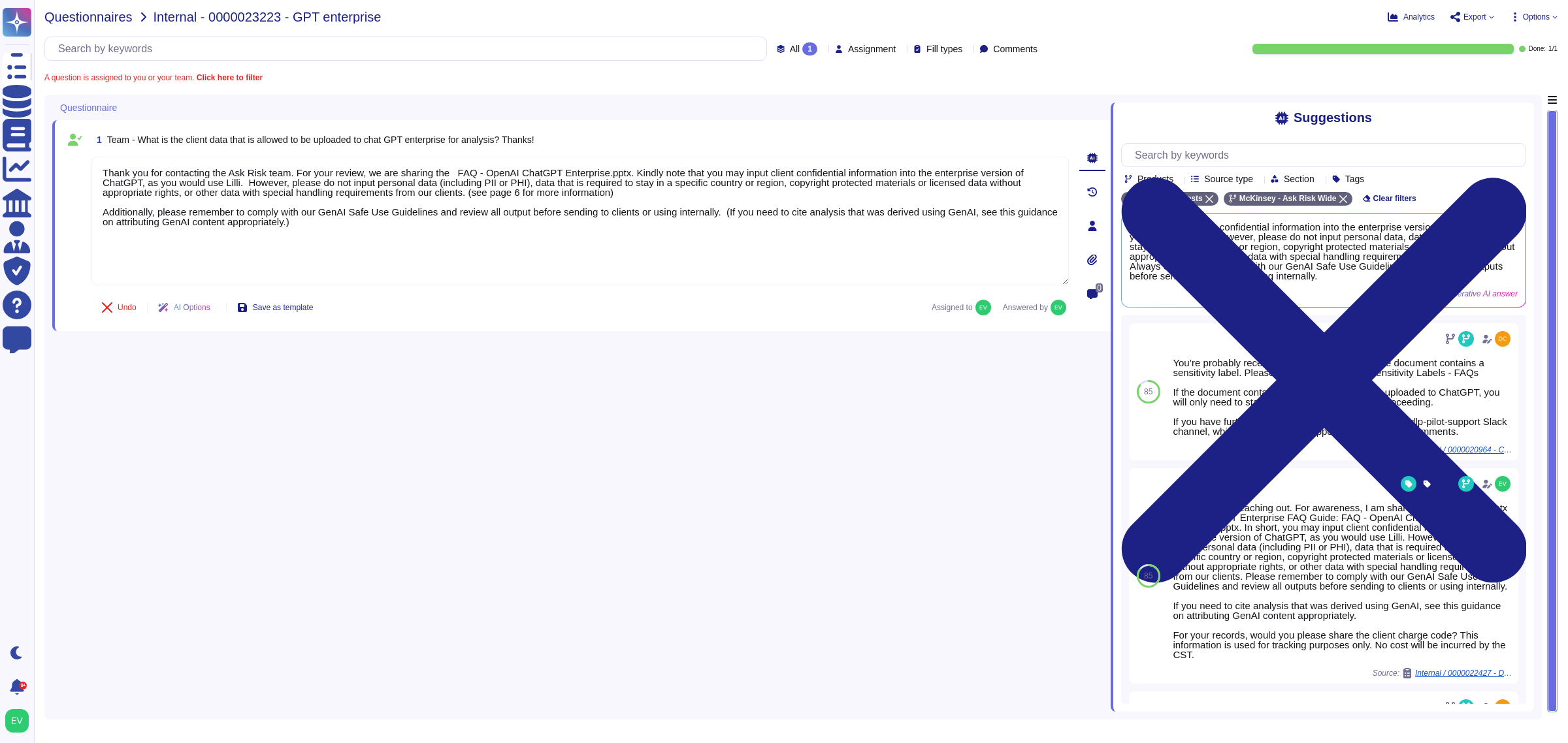
click at [52, 16] on span "Questionnaires" at bounding box center [88, 16] width 88 height 13
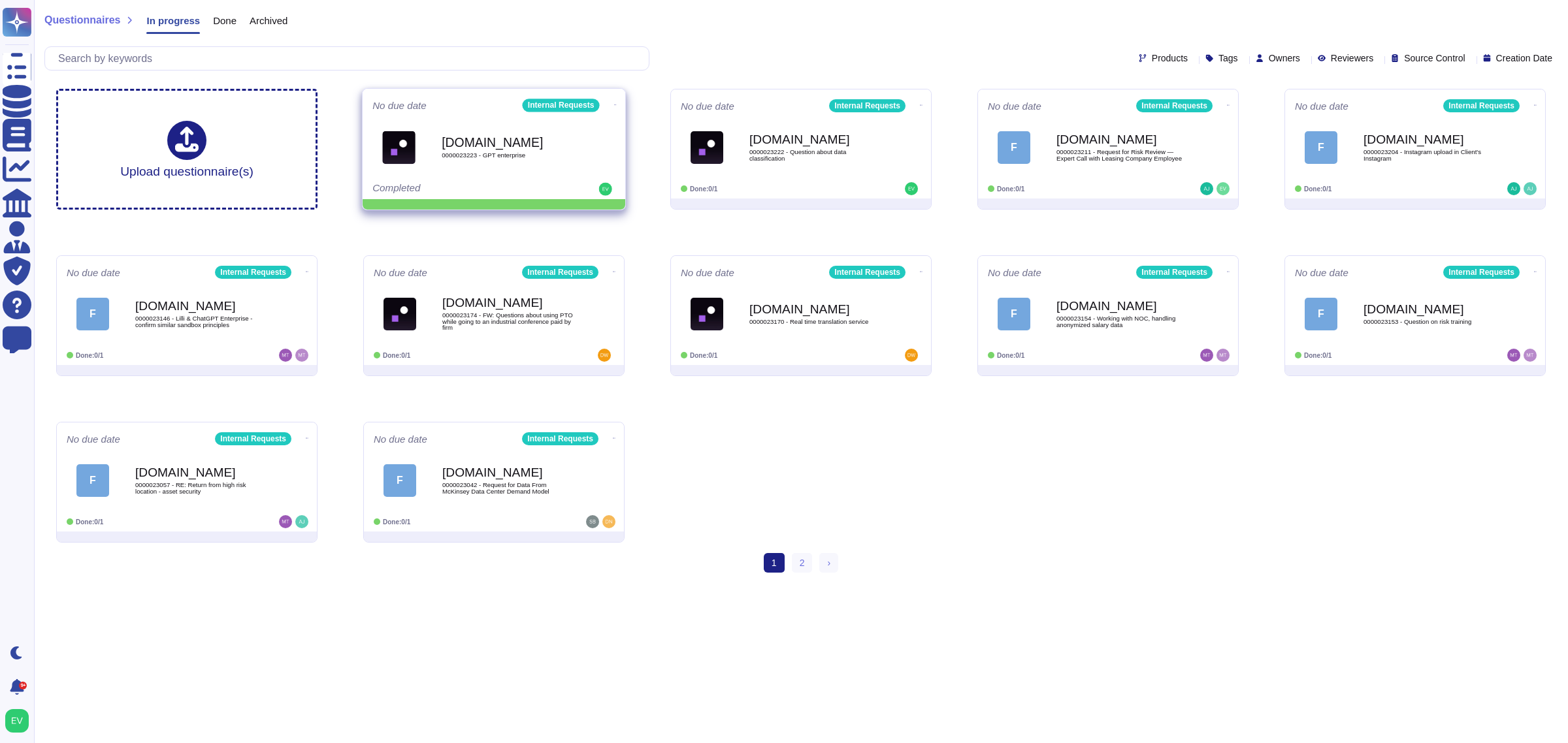
click at [614, 107] on icon at bounding box center [615, 105] width 3 height 3
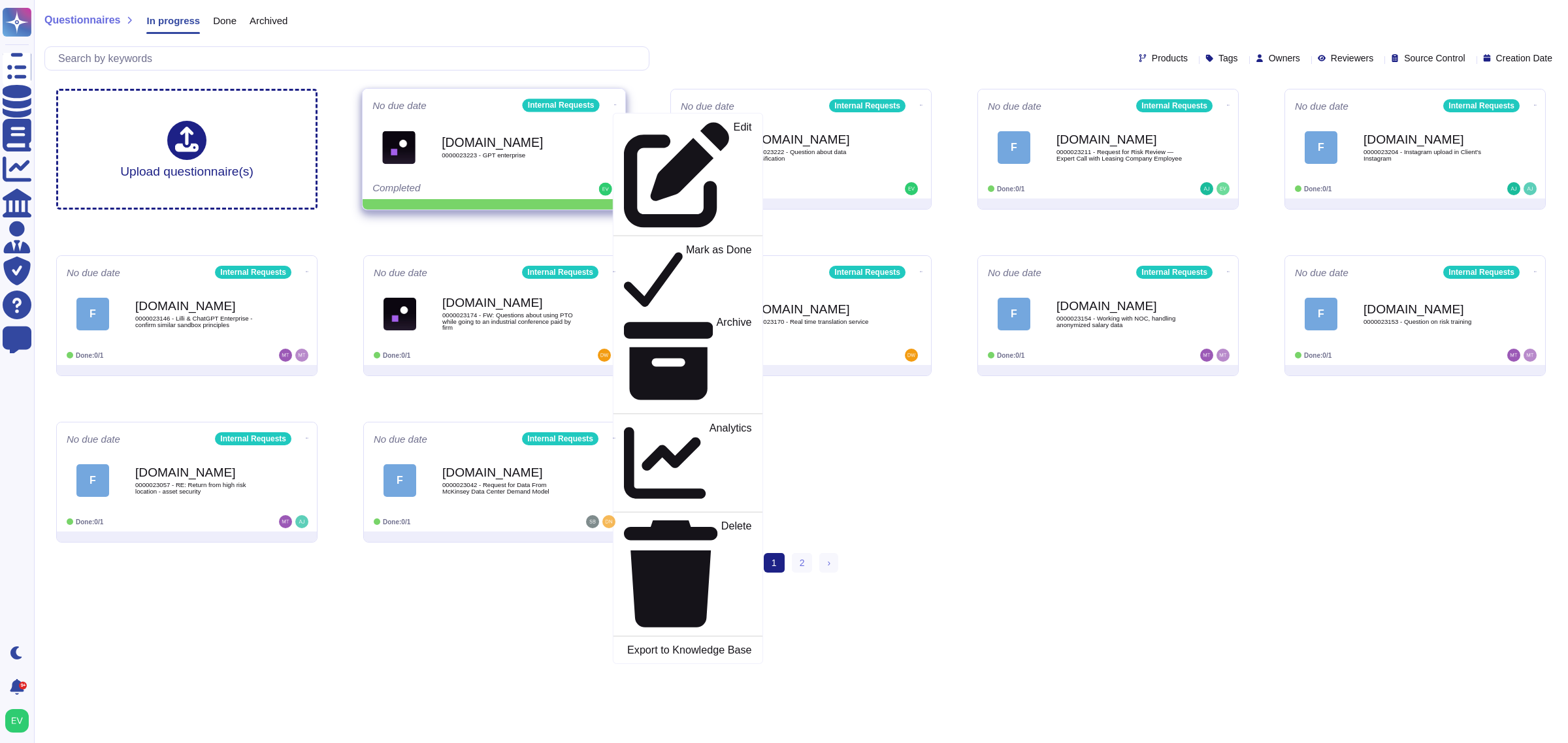
click at [540, 144] on b "[DOMAIN_NAME]" at bounding box center [508, 142] width 132 height 12
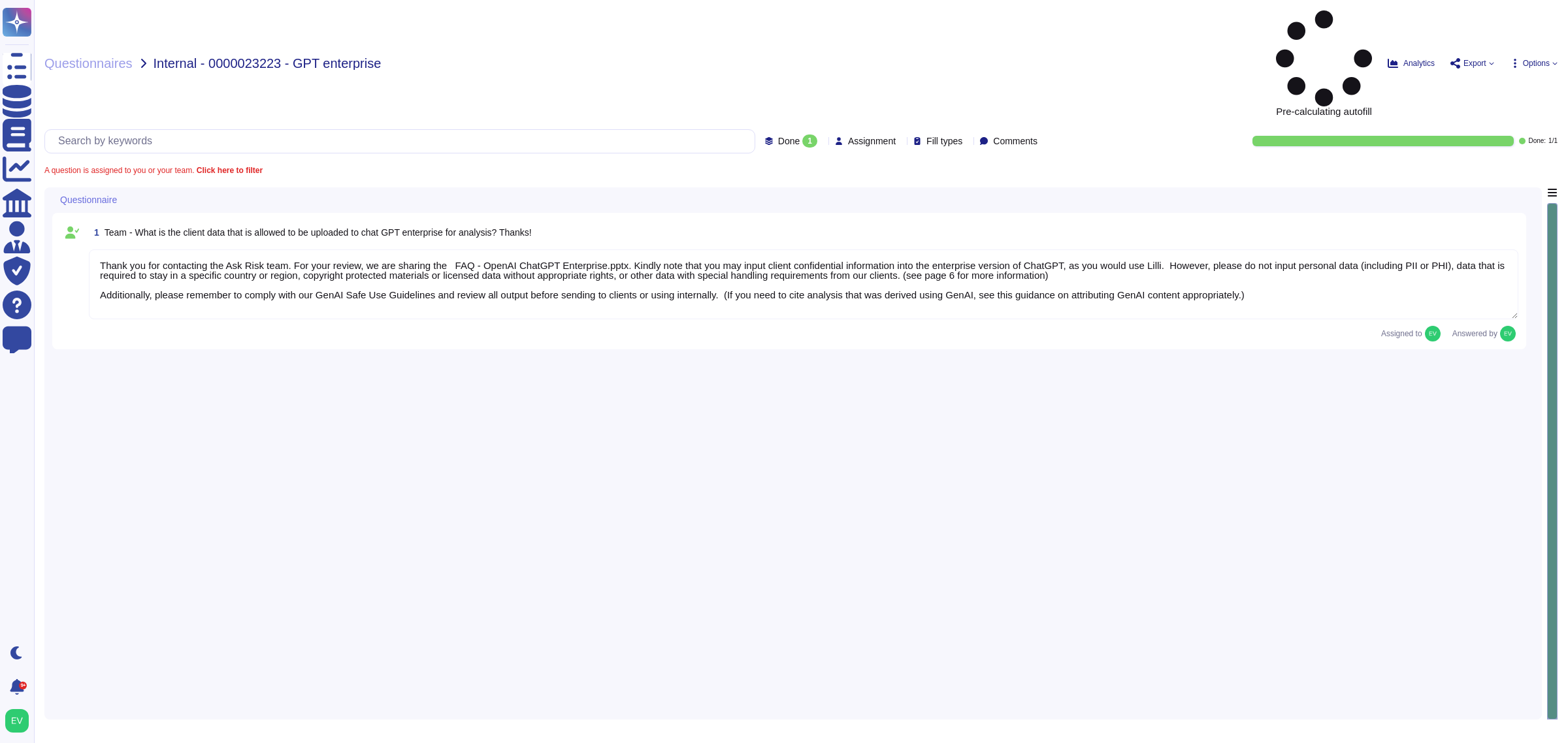
type textarea "Thank you for contacting the Ask Risk team. For your review, we are sharing the…"
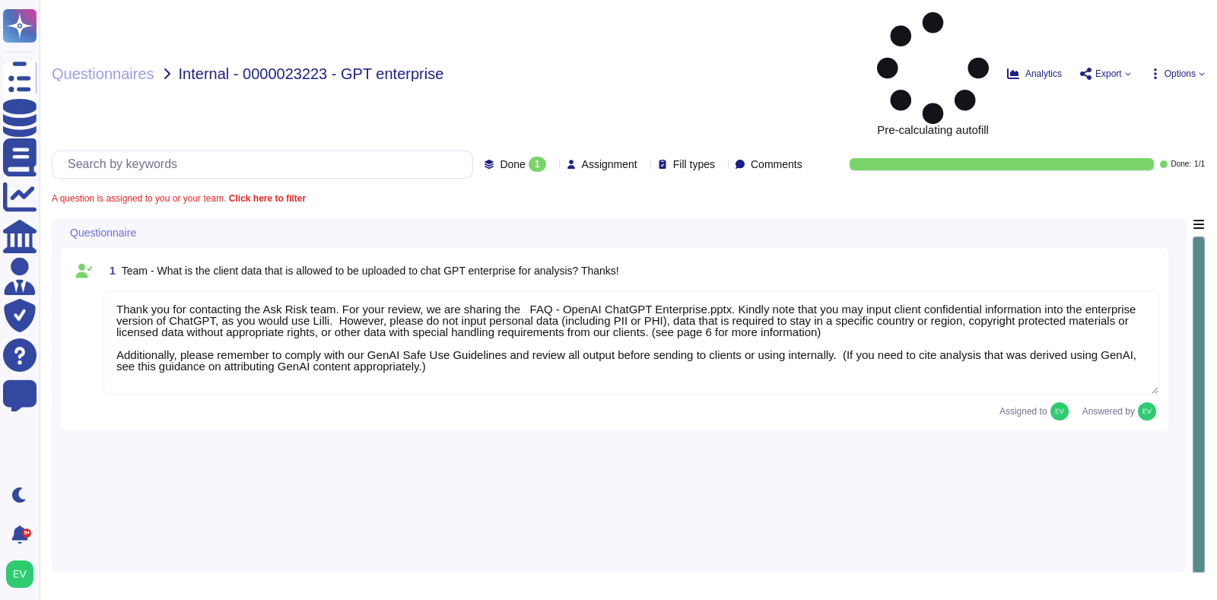
type textarea "Thank you for contacting the Ask Risk team. For your review, we are sharing the…"
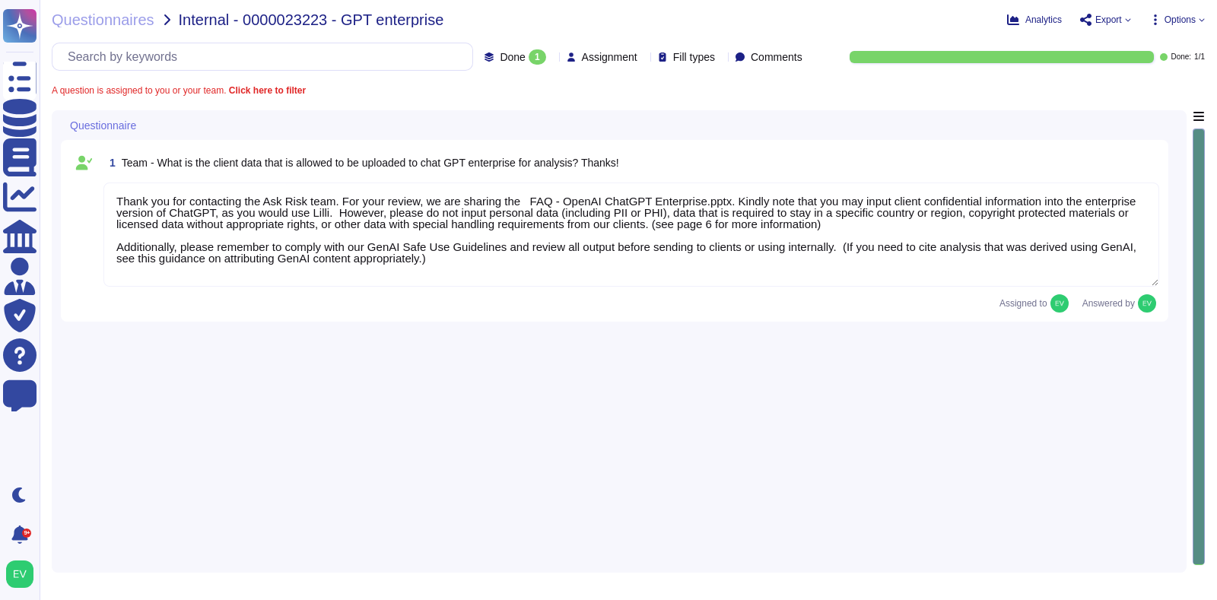
click at [19, 26] on rect at bounding box center [19, 25] width 33 height 33
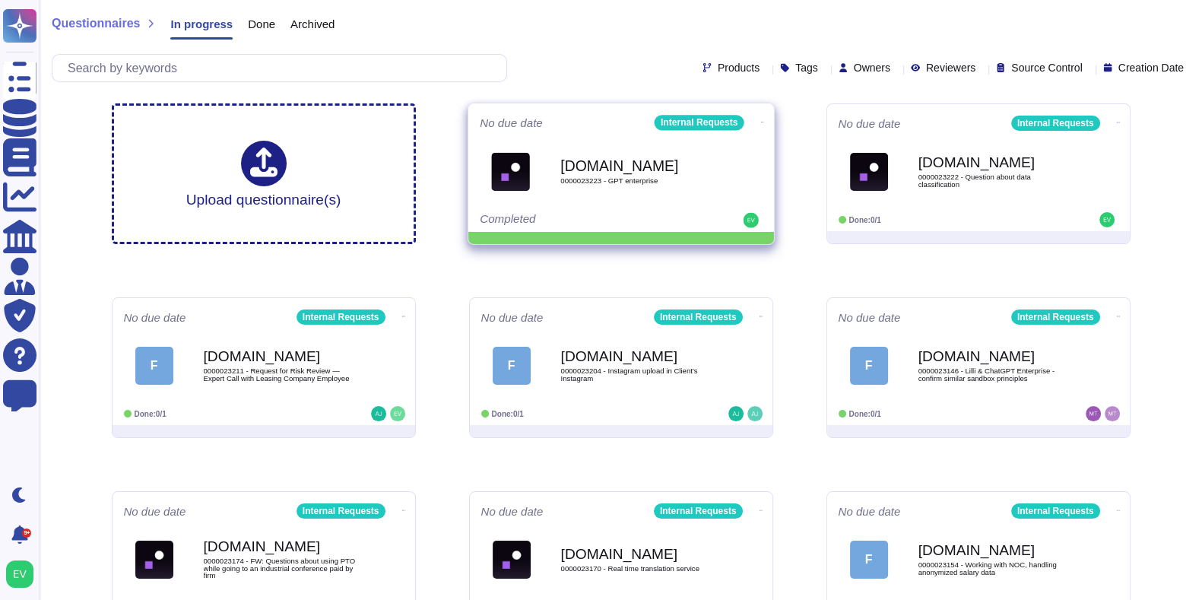
click at [760, 122] on icon at bounding box center [761, 122] width 3 height 1
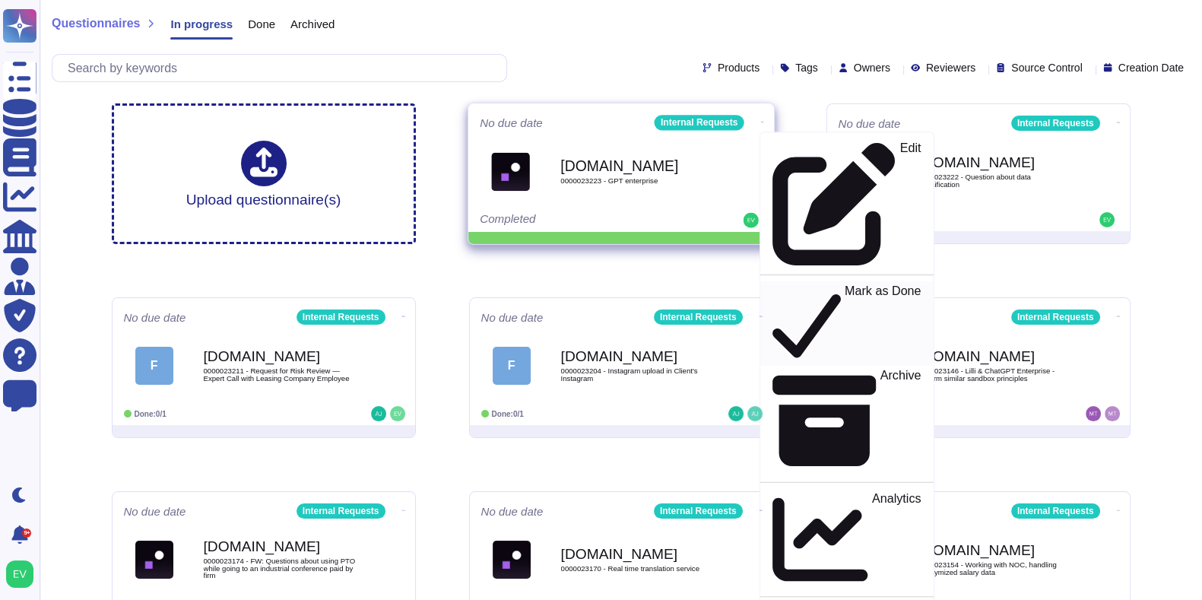
click at [844, 285] on p "Mark as Done" at bounding box center [882, 324] width 77 height 78
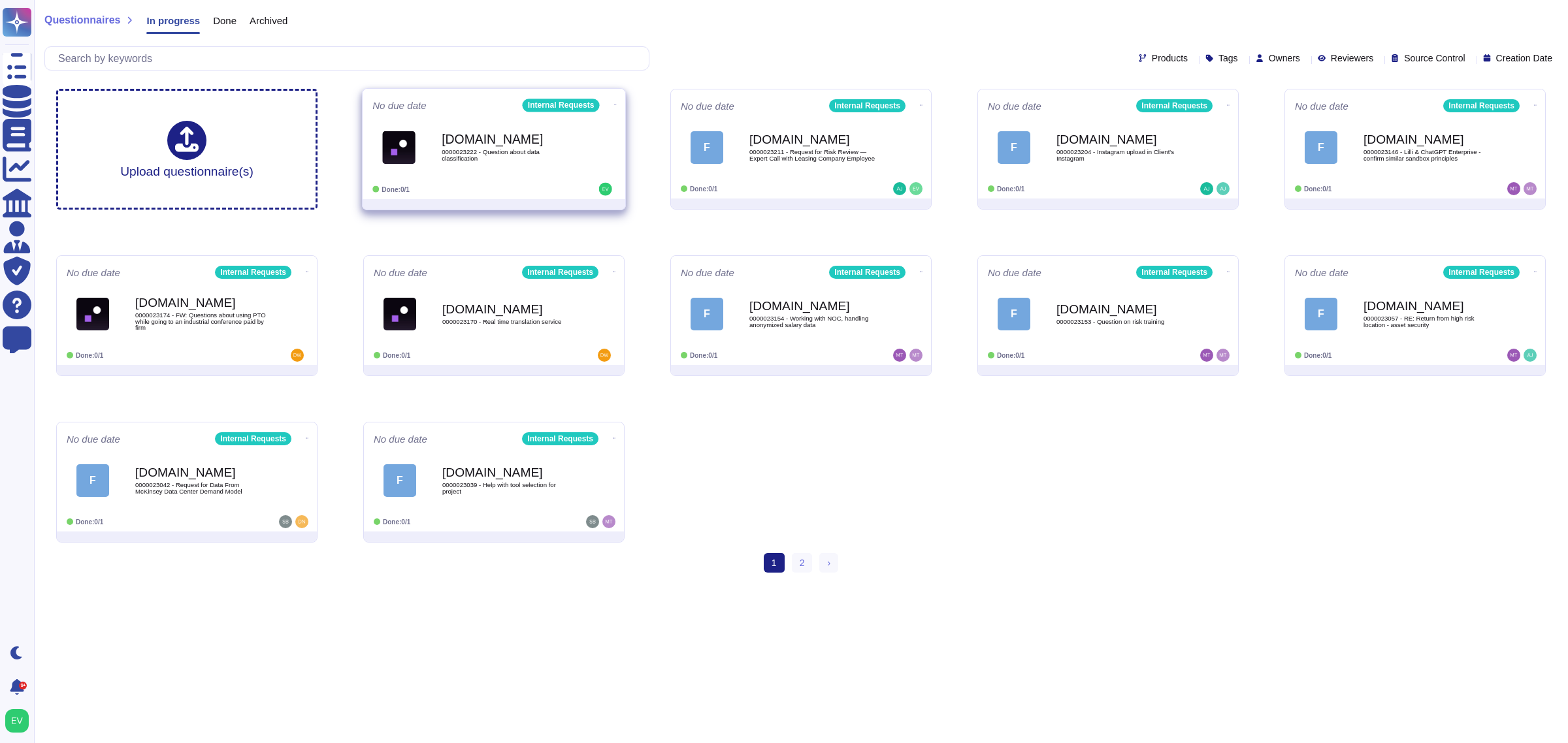
click at [492, 180] on div "[DOMAIN_NAME] 0000023222 - Question about data classification" at bounding box center [493, 147] width 243 height 66
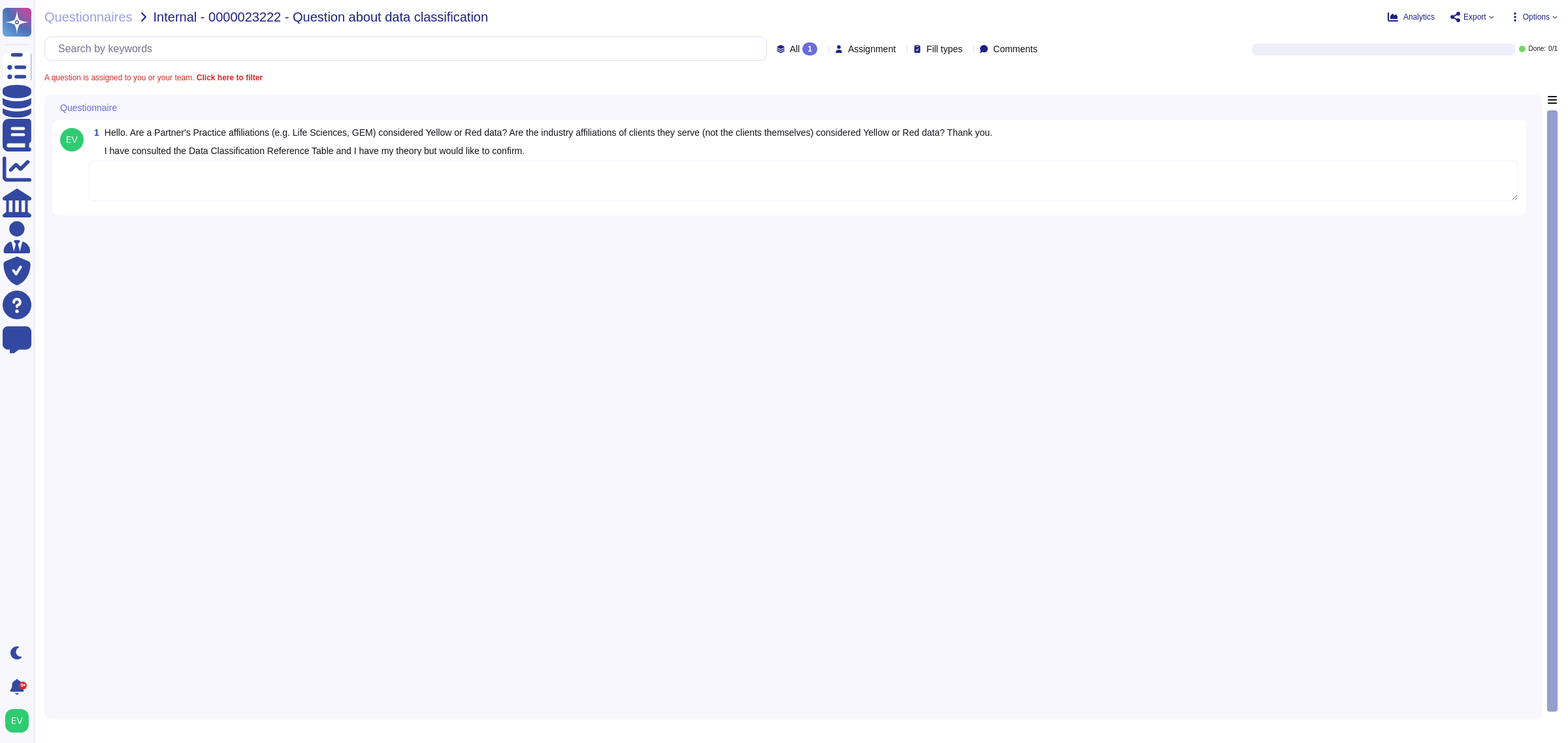
click at [214, 180] on textarea at bounding box center [803, 180] width 1430 height 40
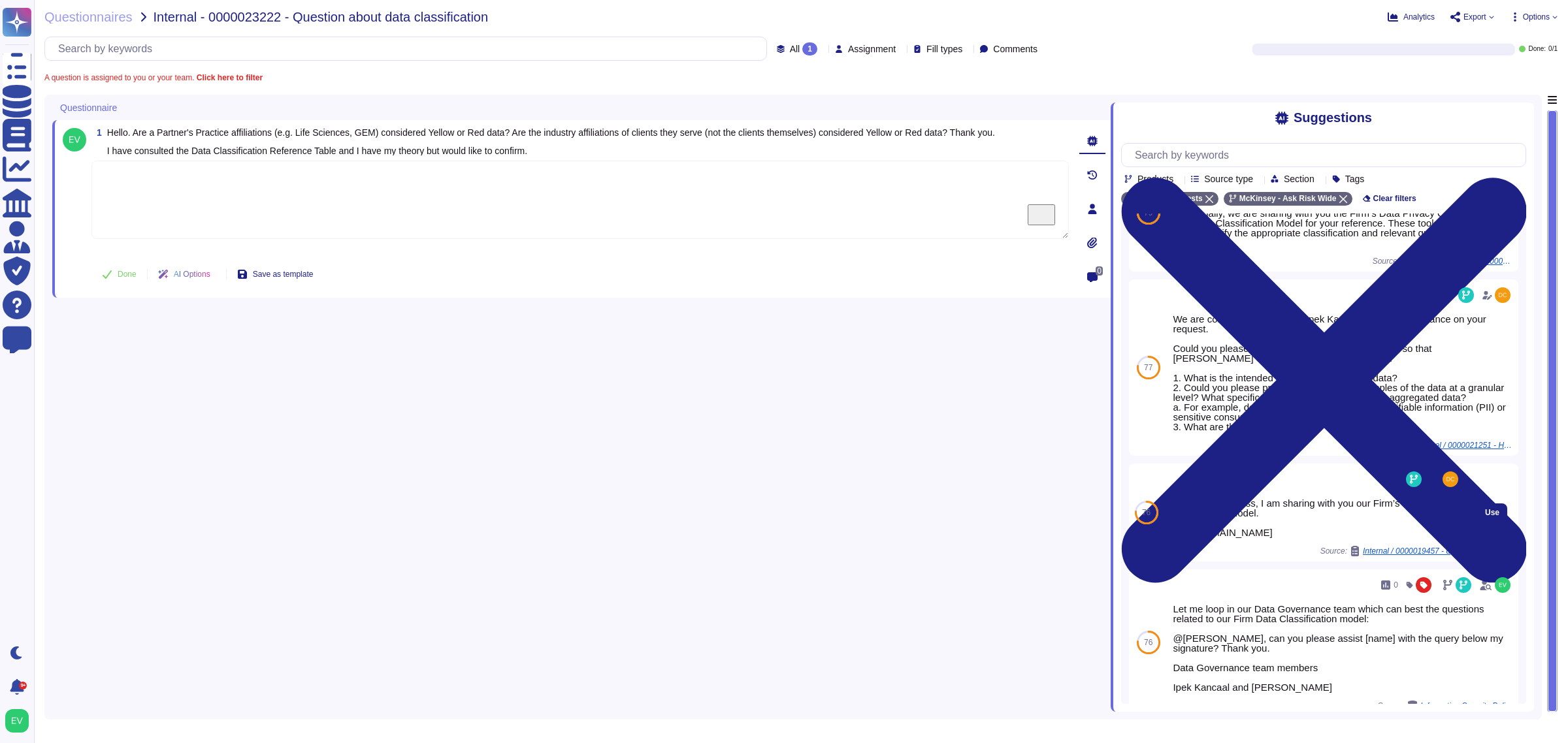
scroll to position [184, 0]
click at [1045, 515] on span "Use" at bounding box center [1492, 511] width 15 height 8
type textarea "For your awareness, I am sharing with you our Firm’s Data Classification Model.…"
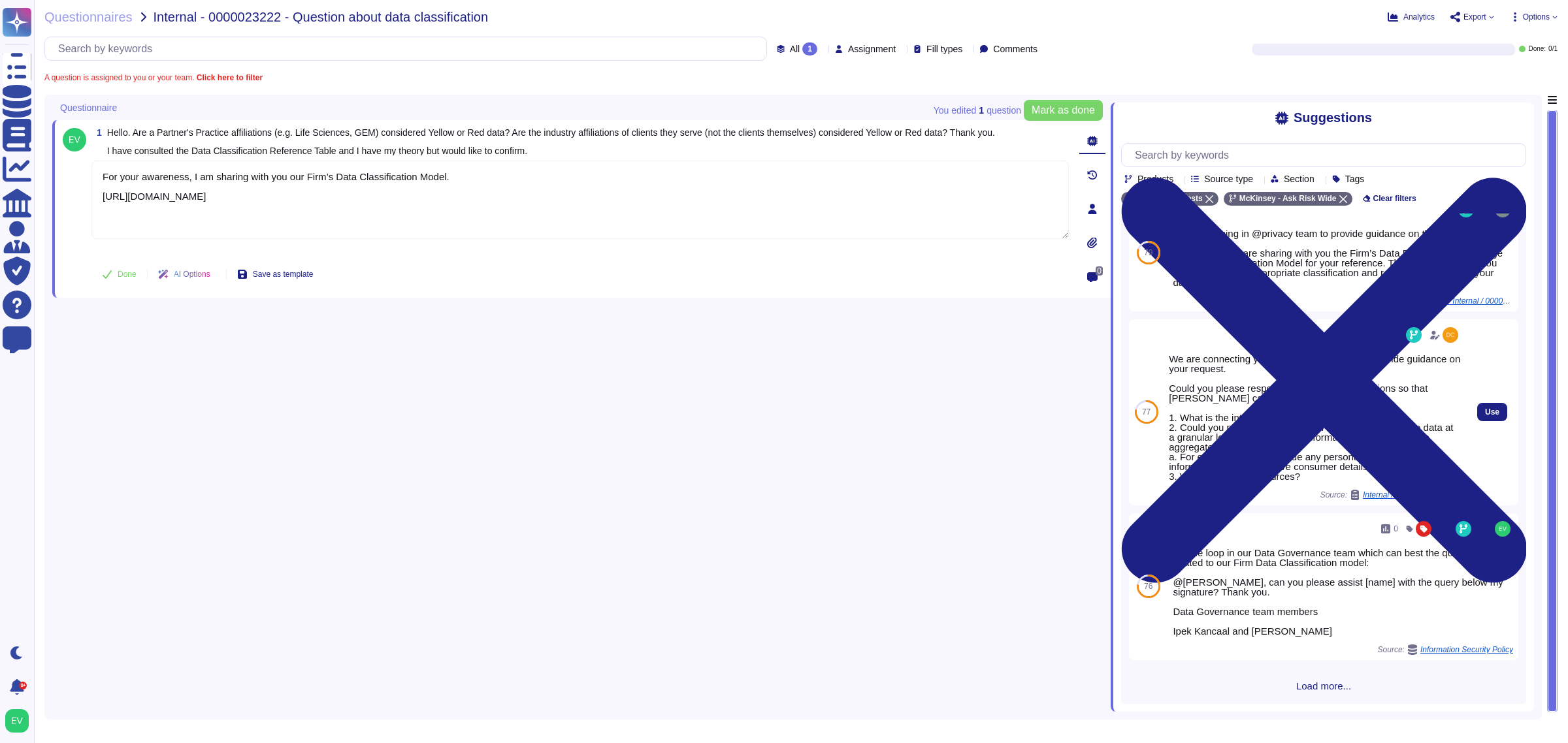
scroll to position [261, 0]
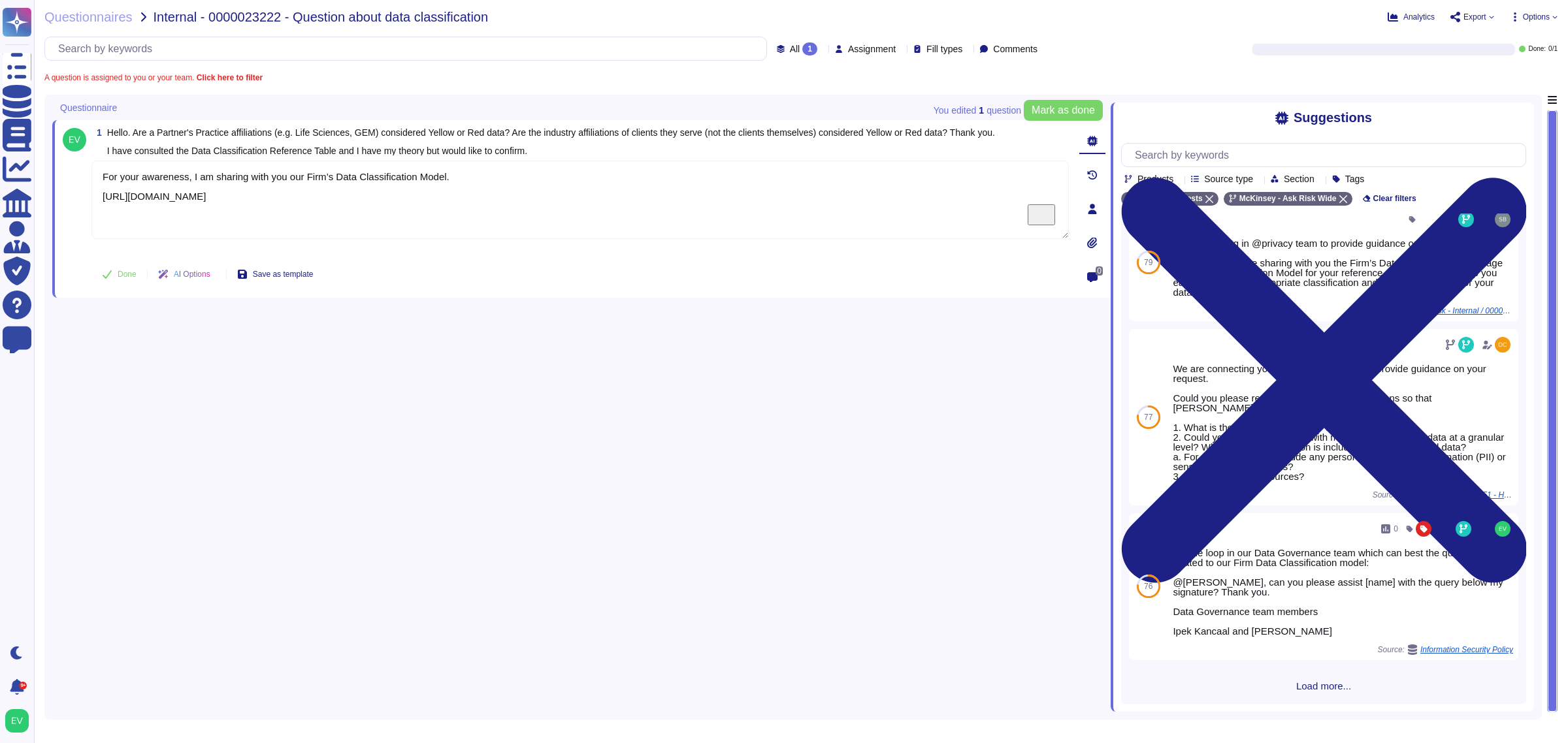
drag, startPoint x: 384, startPoint y: 197, endPoint x: 80, endPoint y: 204, distance: 304.1
click at [80, 204] on div "1 Hello. Are a Partner's Practice affiliations (e.g. Life Sciences, GEM) consid…" at bounding box center [565, 209] width 1006 height 162
